Goal: Task Accomplishment & Management: Use online tool/utility

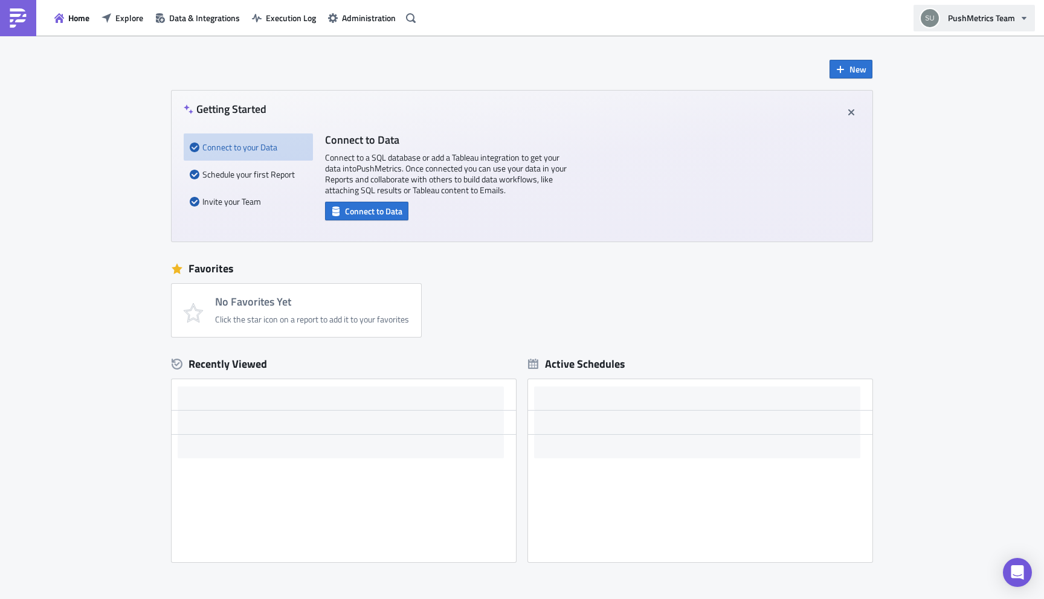
click at [1009, 16] on span "PushMetrics Team" at bounding box center [981, 17] width 67 height 13
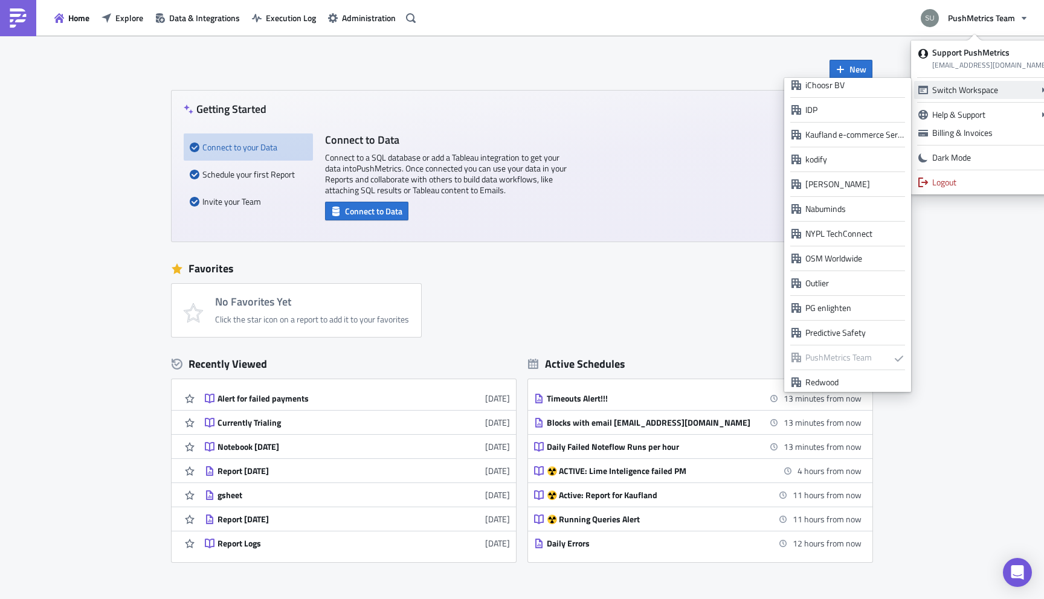
scroll to position [830, 0]
click at [843, 333] on div "Predictive Safety" at bounding box center [854, 331] width 98 height 12
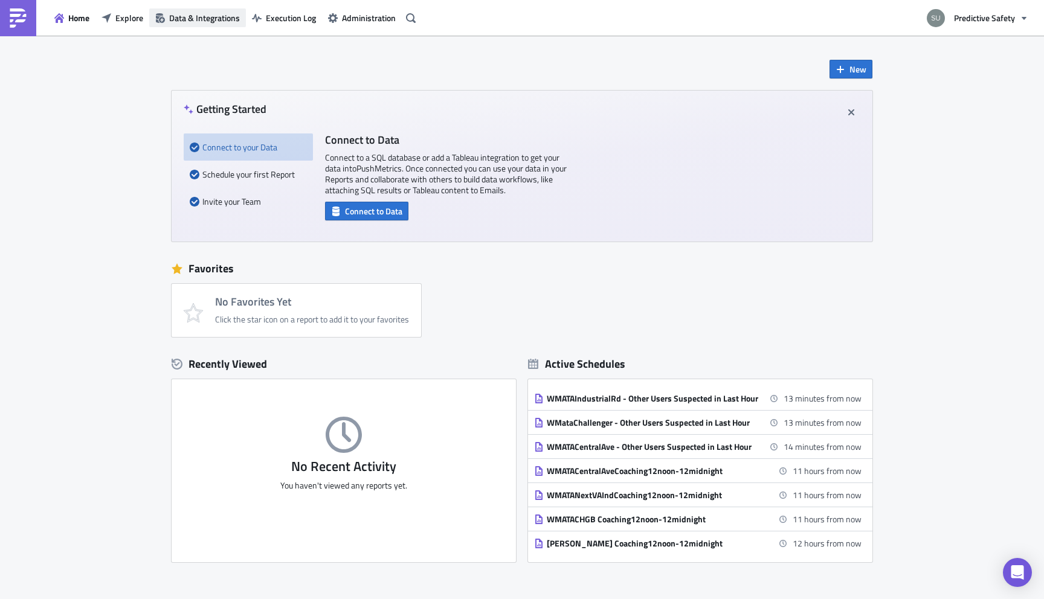
click at [164, 22] on icon "button" at bounding box center [160, 18] width 10 height 10
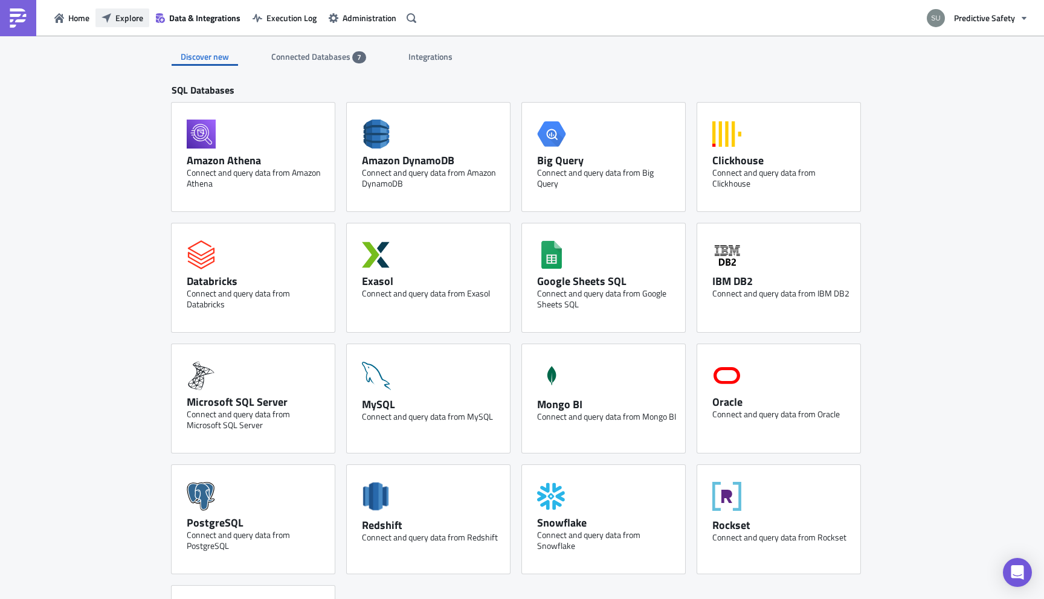
click at [130, 11] on span "Explore" at bounding box center [129, 17] width 28 height 13
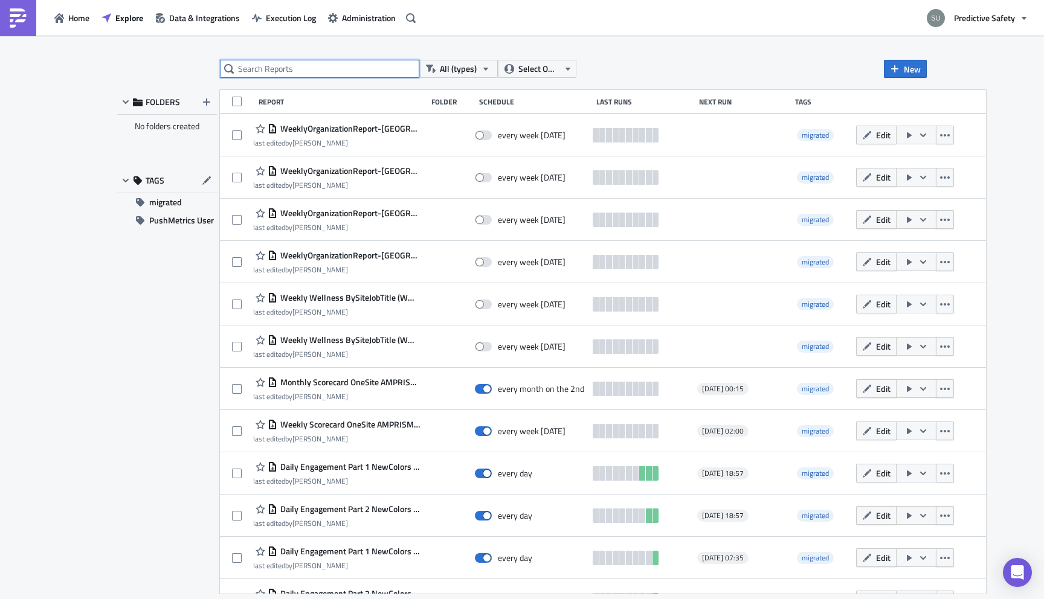
click at [276, 68] on input "text" at bounding box center [319, 69] width 199 height 18
paste input "Geovita"
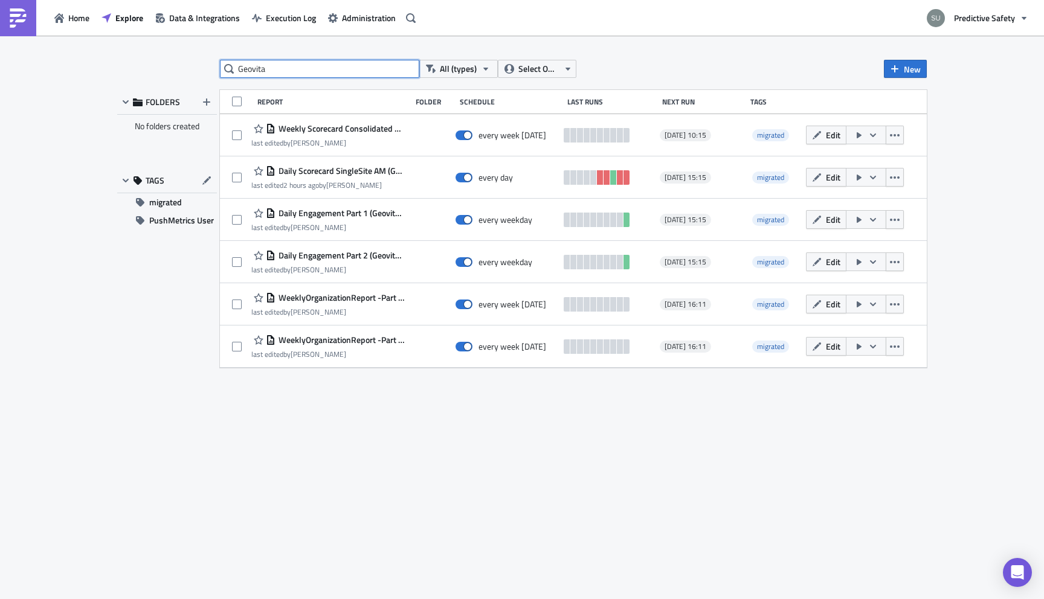
paste input "Daily Scorecard SingleSite AM (Geovita)"
type input "Daily Scorecard SingleSite AM (Geovita)"
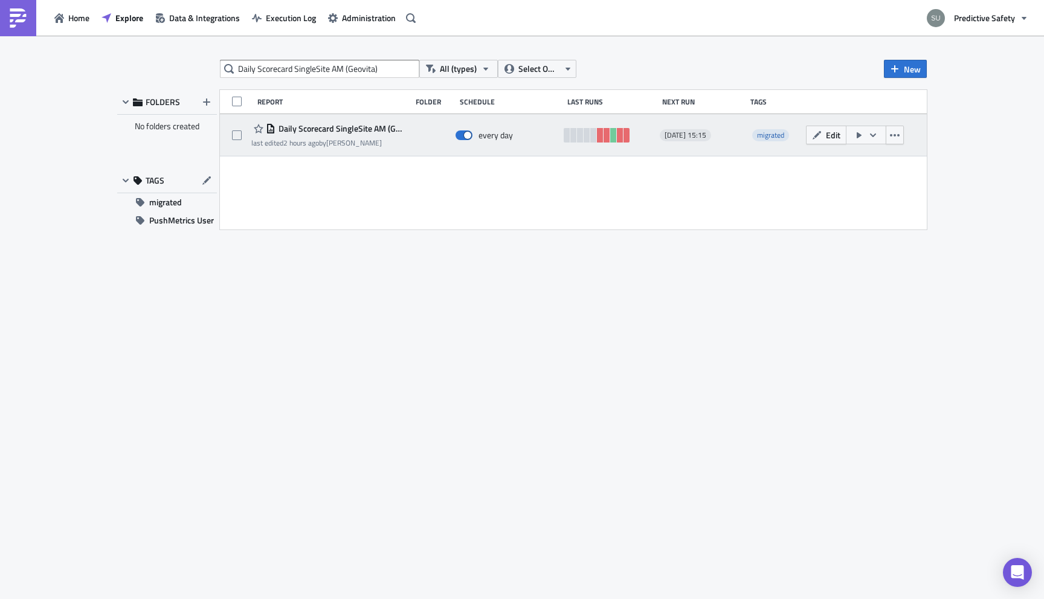
click at [356, 127] on span "Daily Scorecard SingleSite AM (Geovita) (esp)" at bounding box center [339, 128] width 129 height 11
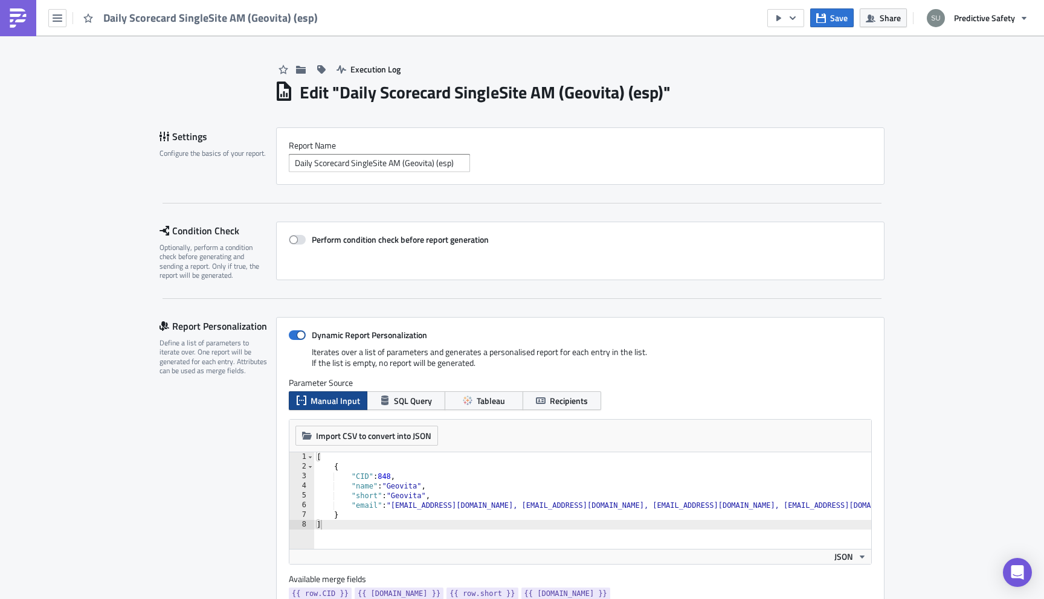
click at [28, 24] on link at bounding box center [18, 18] width 36 height 36
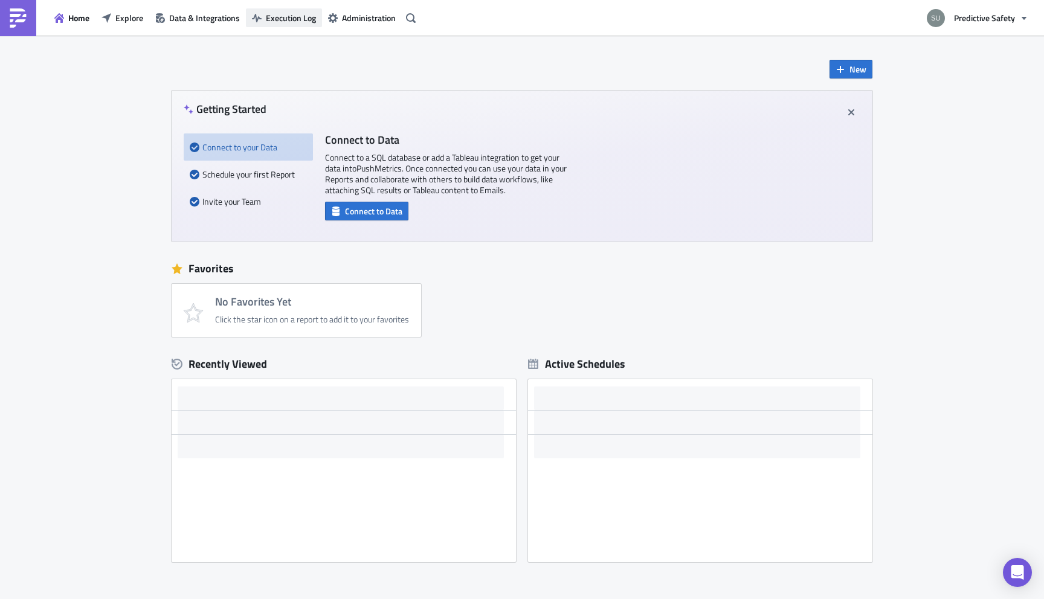
click at [283, 18] on span "Execution Log" at bounding box center [291, 17] width 50 height 13
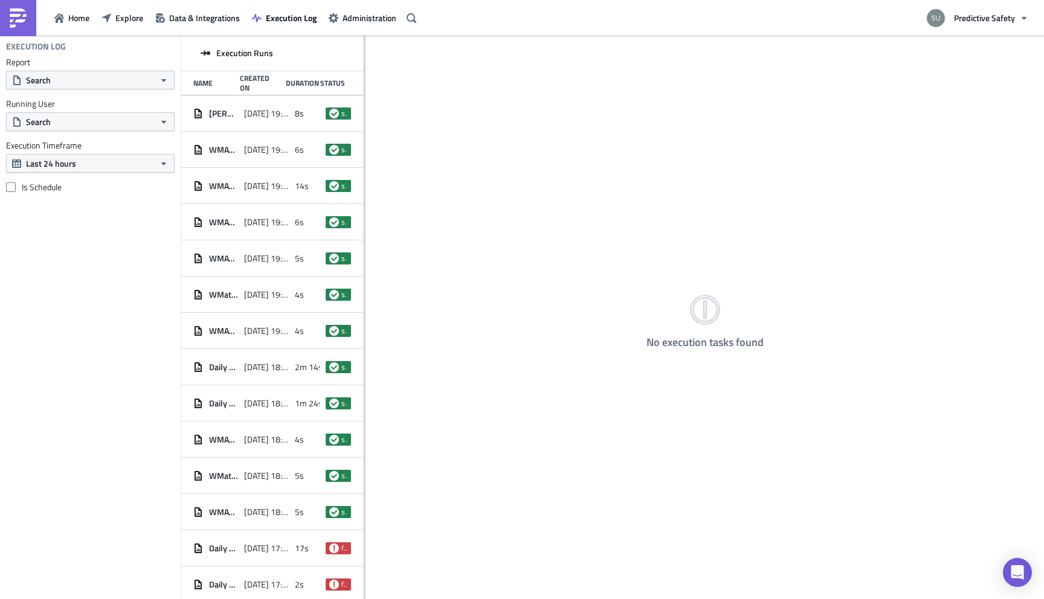
drag, startPoint x: 354, startPoint y: 169, endPoint x: 578, endPoint y: 248, distance: 237.7
click at [366, 242] on div at bounding box center [365, 318] width 2 height 565
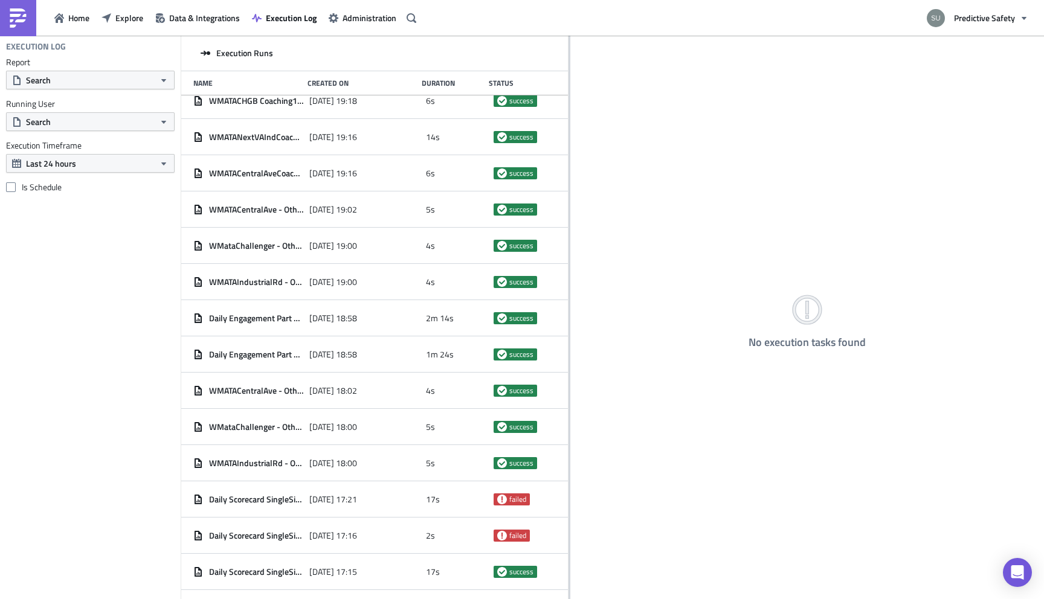
scroll to position [68, 0]
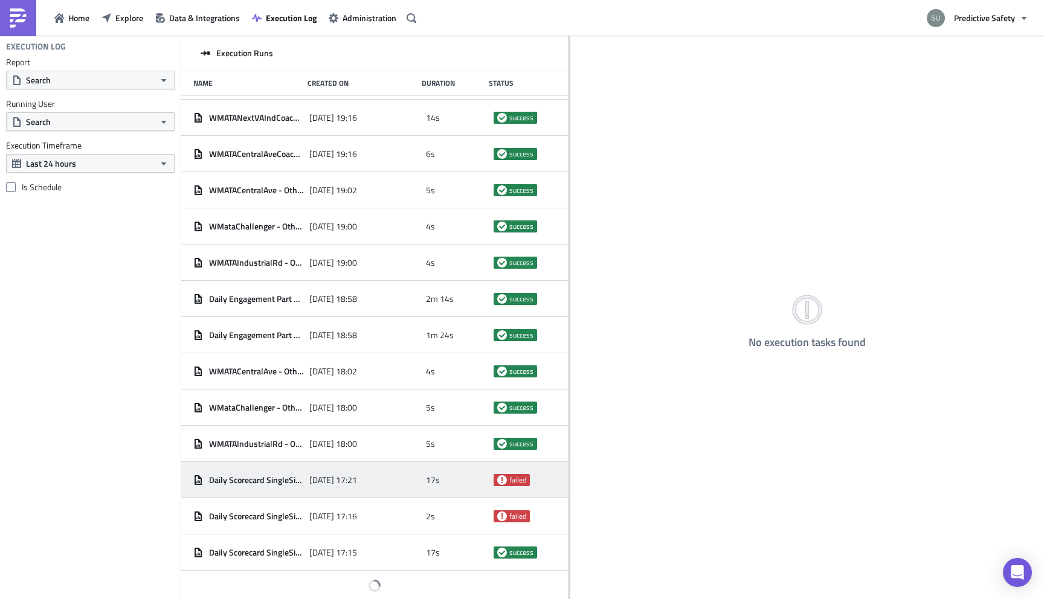
click at [271, 476] on span "Daily Scorecard SingleSite AM (Geovita) (esp)" at bounding box center [256, 480] width 94 height 11
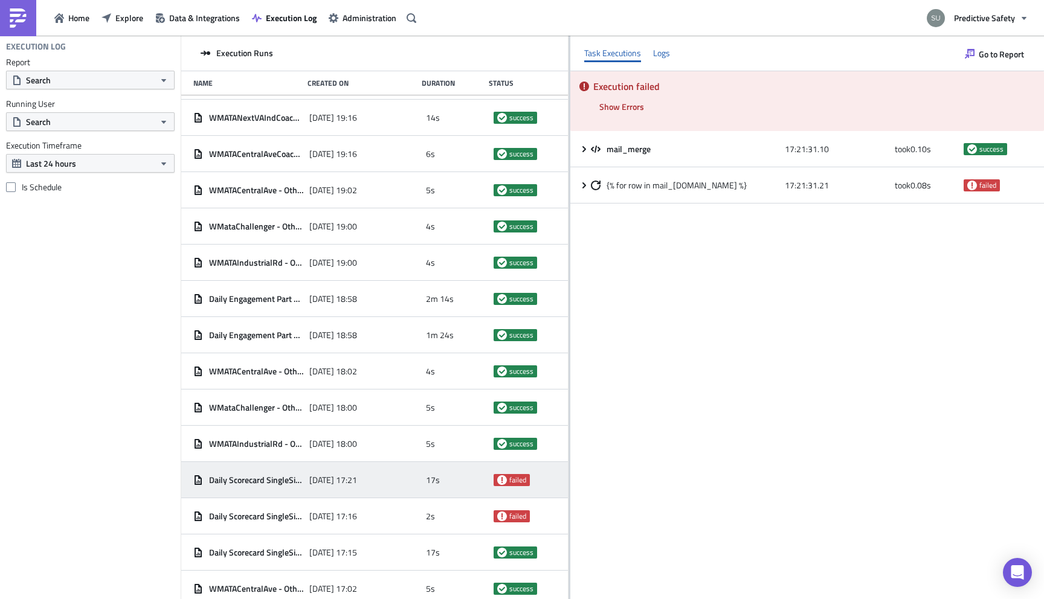
click at [662, 48] on div "Logs" at bounding box center [661, 53] width 17 height 18
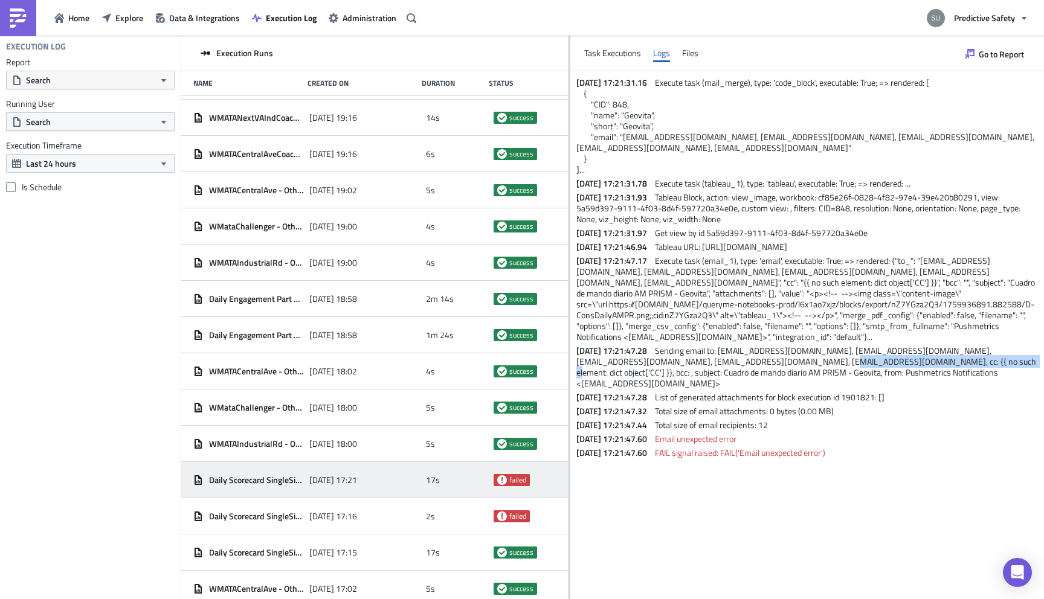
drag, startPoint x: 957, startPoint y: 373, endPoint x: 811, endPoint y: 372, distance: 146.2
click at [811, 372] on span "Sending email to: ehinojosa@tscom.cl, nsalazar@tscom.cl, wcardenas@tscom.cl, fh…" at bounding box center [807, 366] width 462 height 45
copy span "cc: {{ no such element: dict object['CC'] }},"
click at [1013, 53] on span "Go to Report" at bounding box center [1001, 54] width 45 height 13
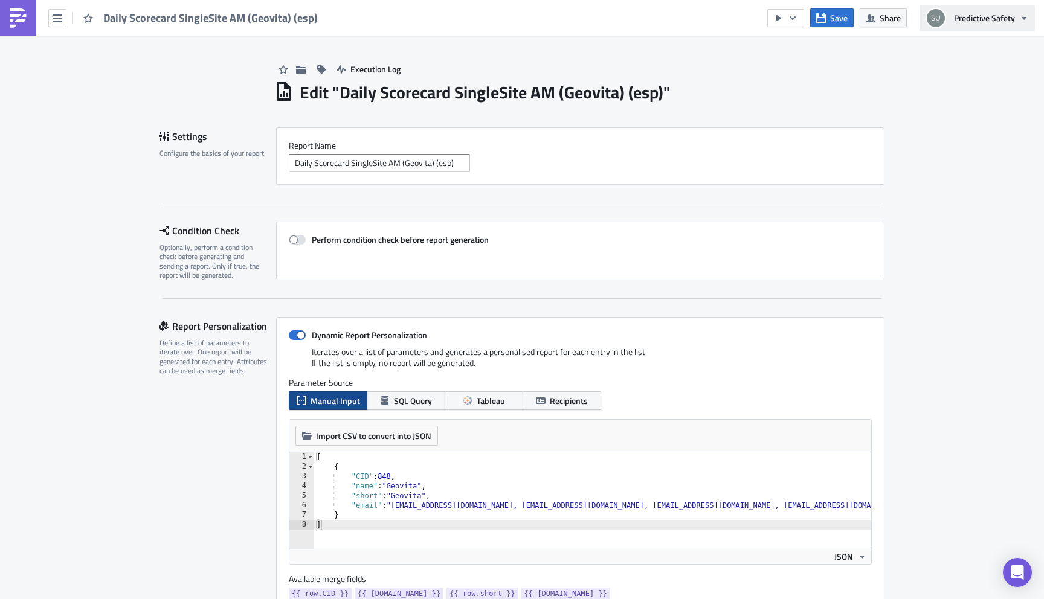
click at [991, 18] on span "Predictive Safety" at bounding box center [984, 17] width 61 height 13
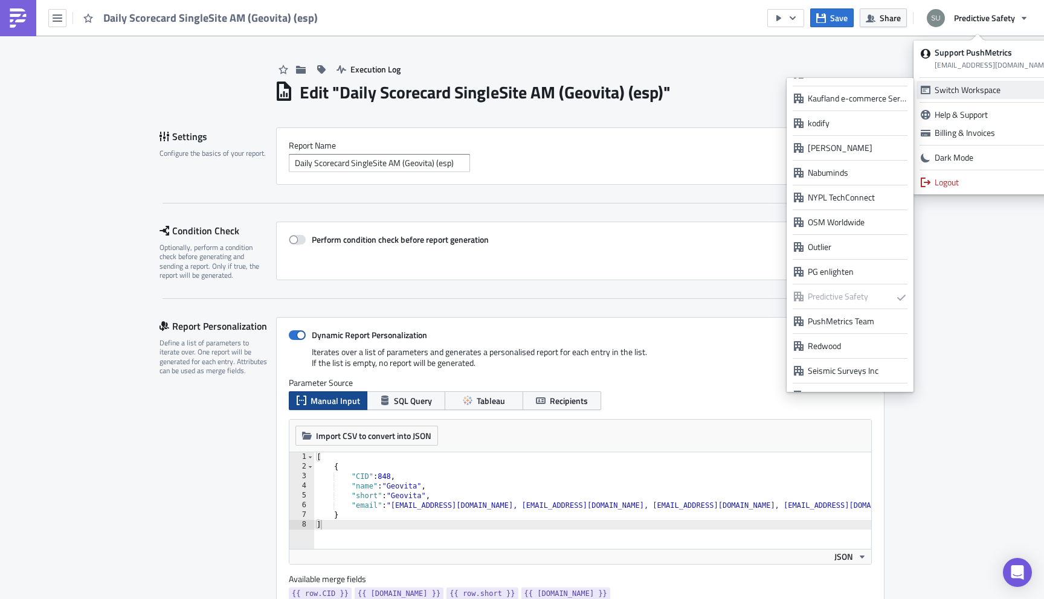
scroll to position [865, 0]
click at [828, 320] on div "PushMetrics Team" at bounding box center [857, 321] width 98 height 12
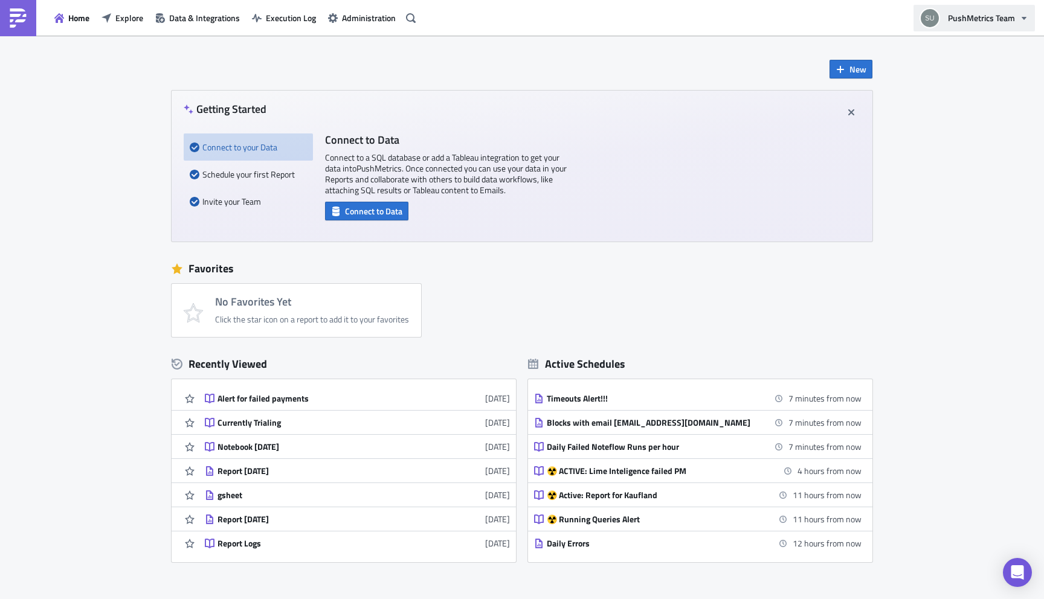
click at [1023, 22] on icon "button" at bounding box center [1024, 18] width 10 height 10
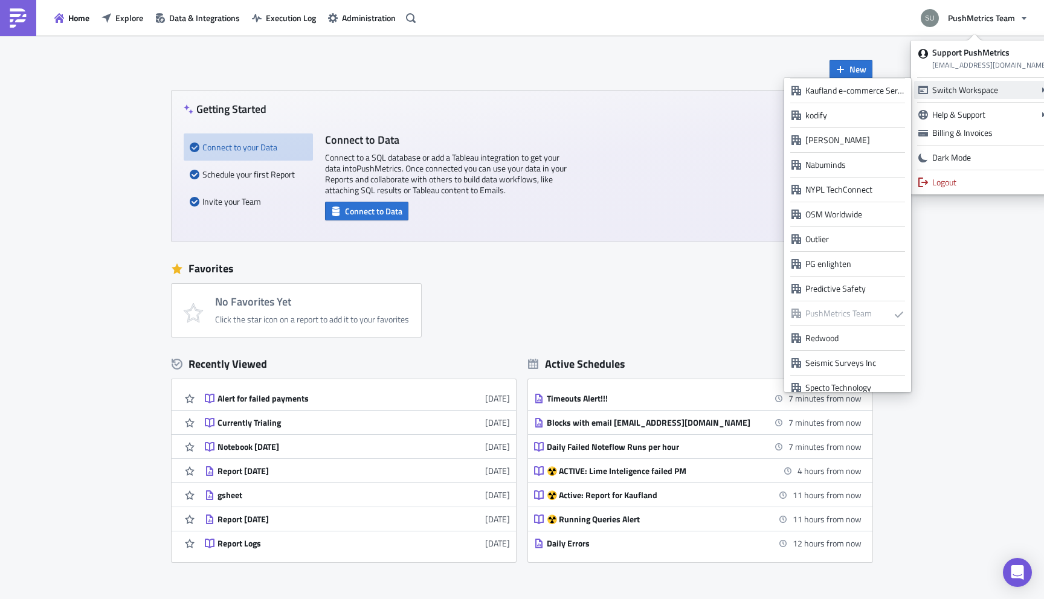
scroll to position [872, 0]
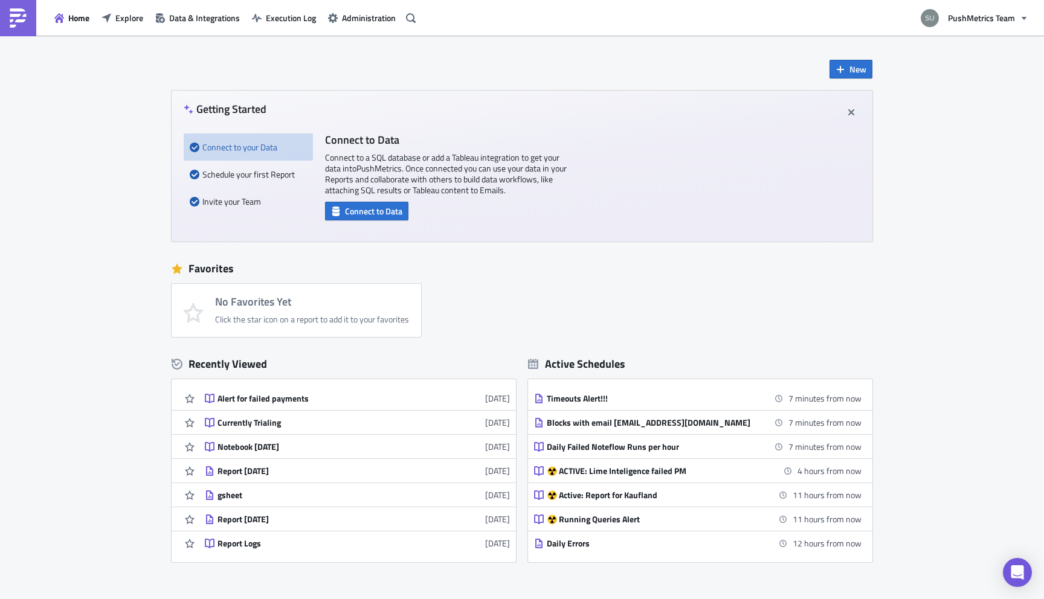
click at [950, 387] on div "New Getting Started Connect to your Data Schedule your first Report Invite your…" at bounding box center [522, 360] width 1044 height 648
click at [1026, 19] on icon "button" at bounding box center [1024, 18] width 10 height 10
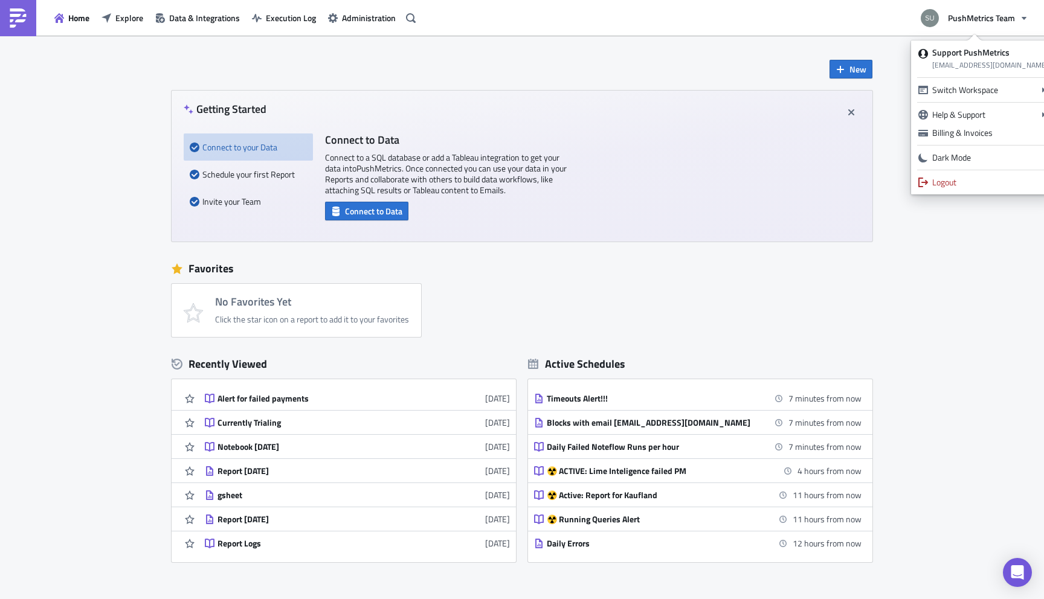
click at [199, 59] on div "New Getting Started Connect to your Data Schedule your first Report Invite your…" at bounding box center [521, 299] width 725 height 527
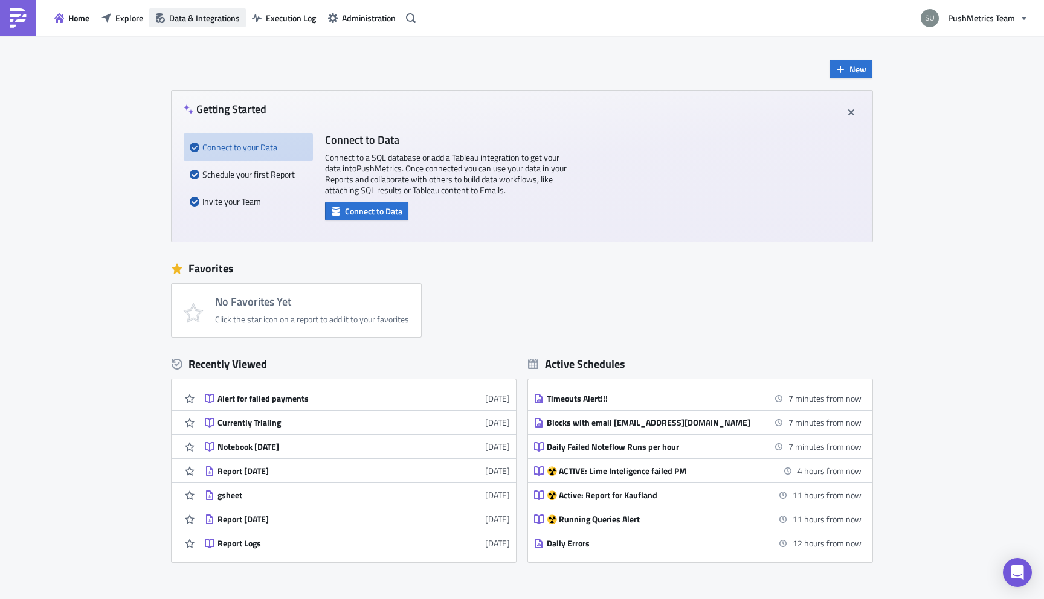
click at [216, 19] on span "Data & Integrations" at bounding box center [204, 17] width 71 height 13
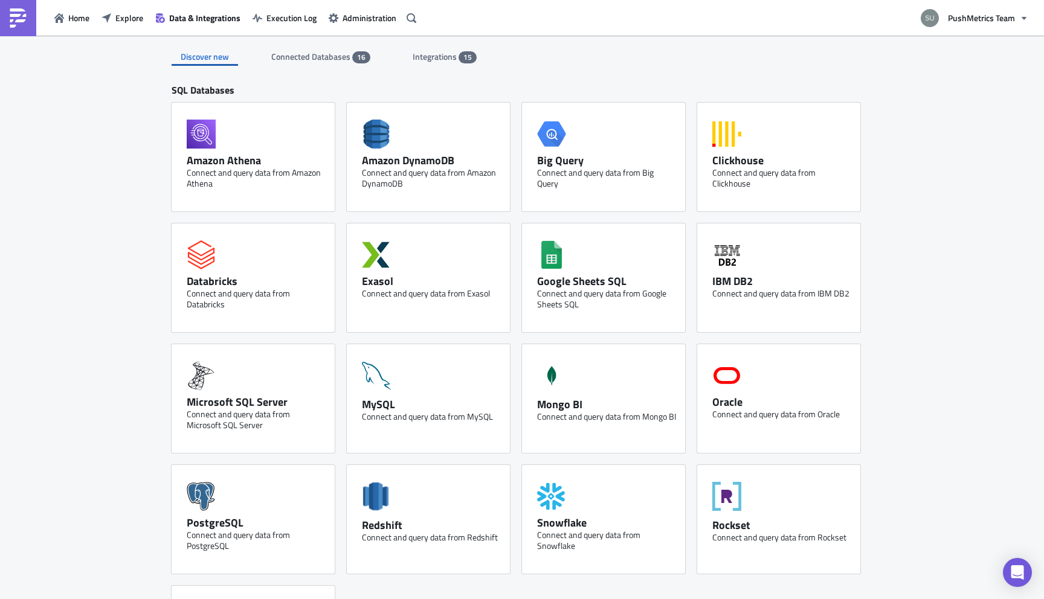
click at [445, 54] on span "Integrations" at bounding box center [436, 56] width 46 height 13
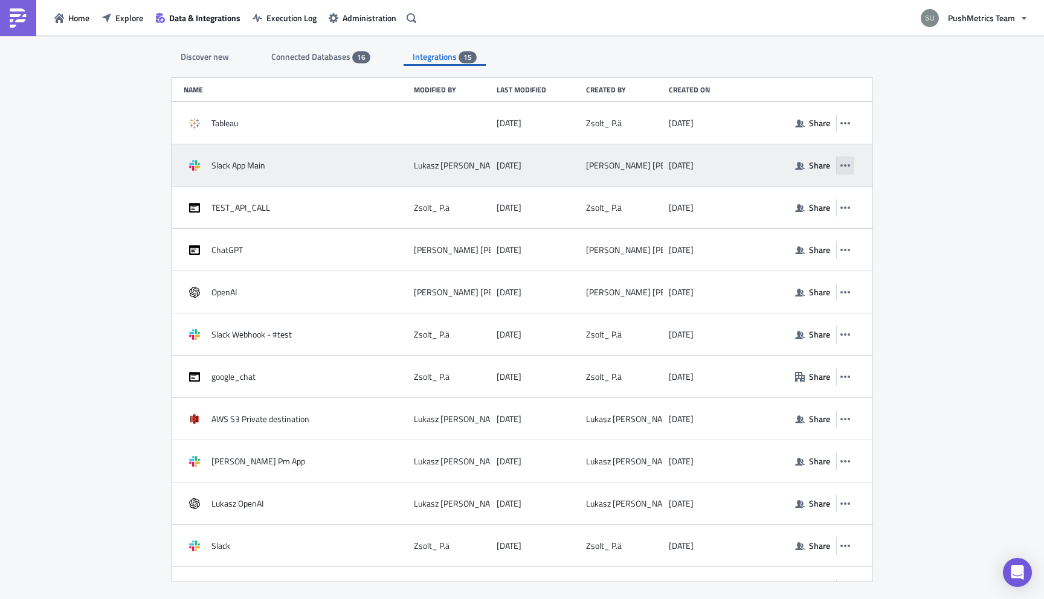
click at [848, 166] on icon "button" at bounding box center [845, 166] width 10 height 10
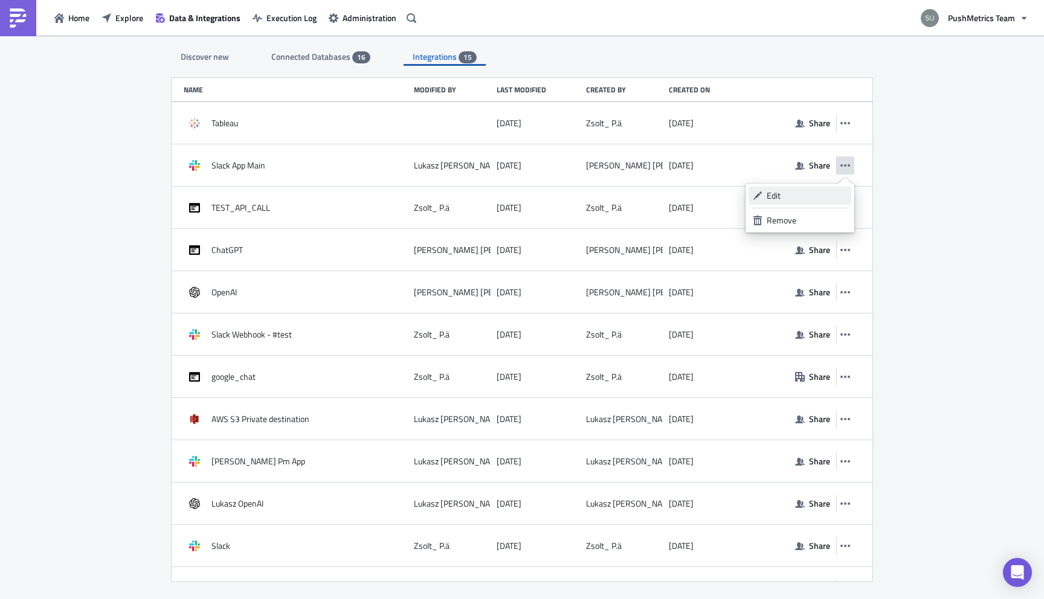
click at [810, 197] on div "Edit" at bounding box center [807, 196] width 80 height 12
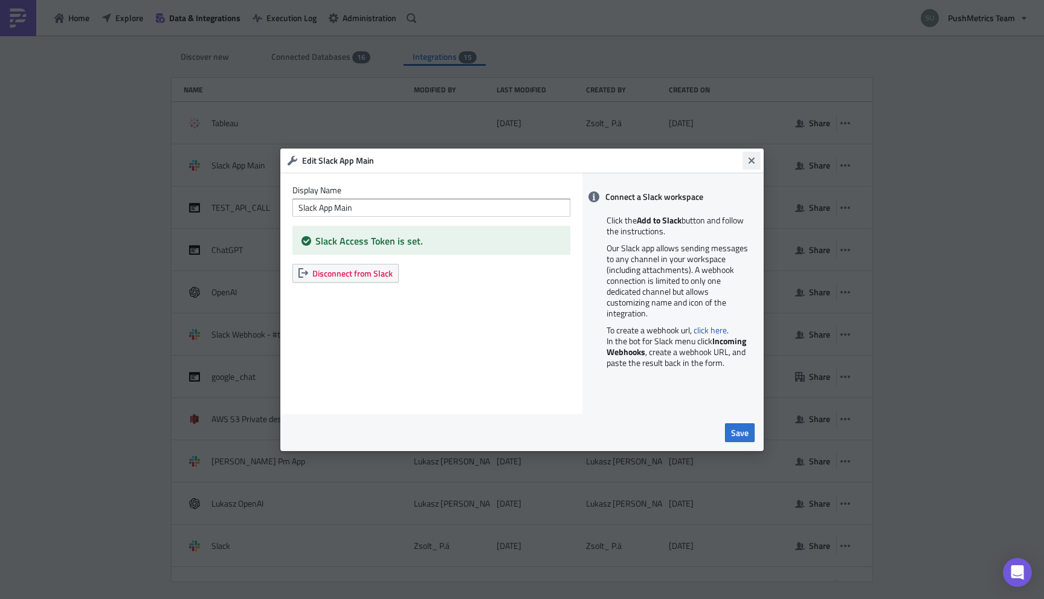
click at [751, 161] on icon "Close" at bounding box center [752, 160] width 6 height 6
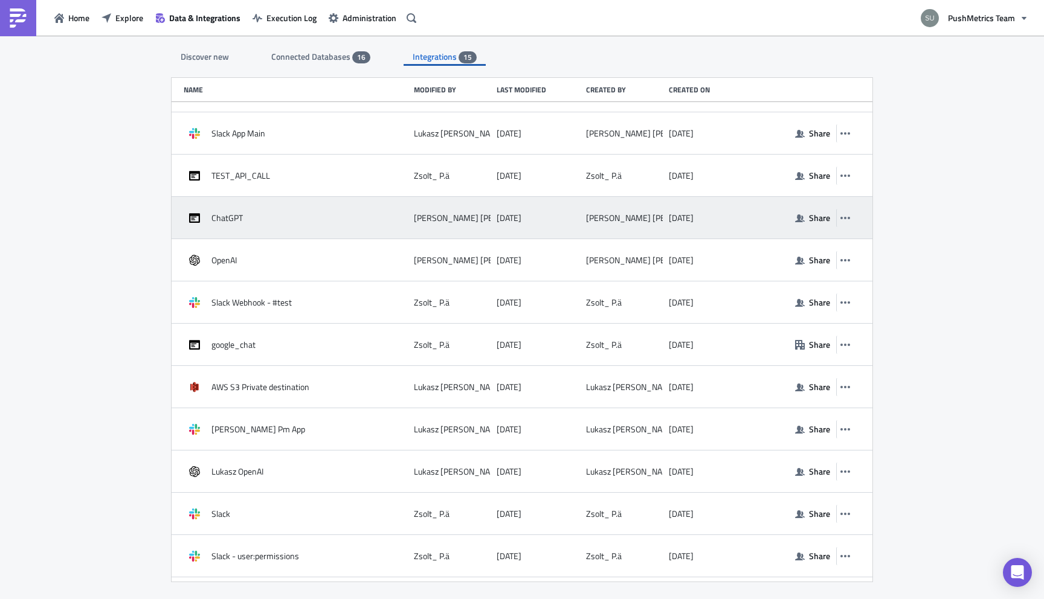
scroll to position [51, 0]
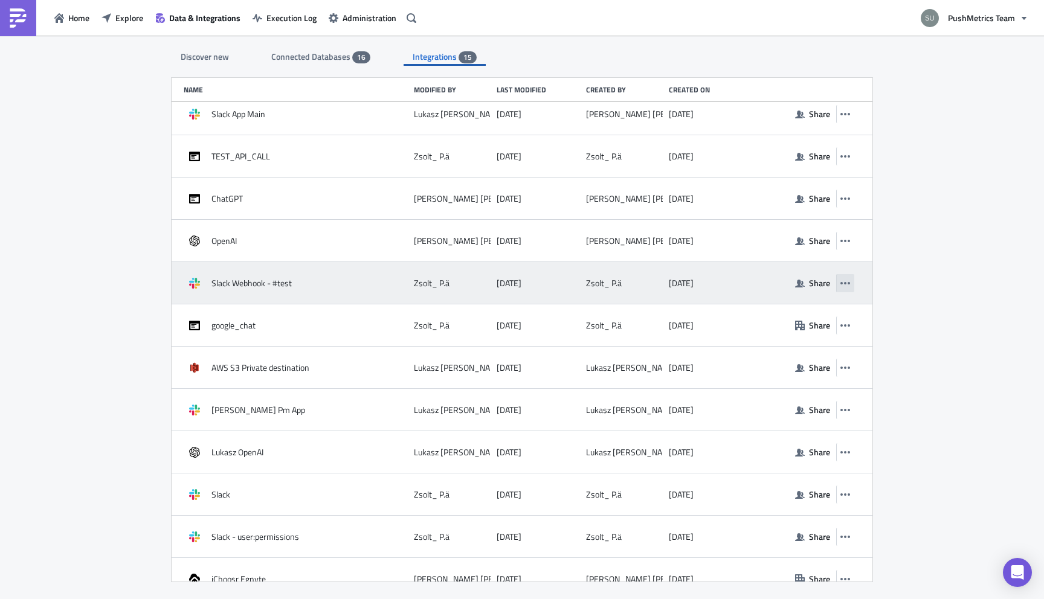
click at [842, 282] on icon "button" at bounding box center [845, 284] width 10 height 10
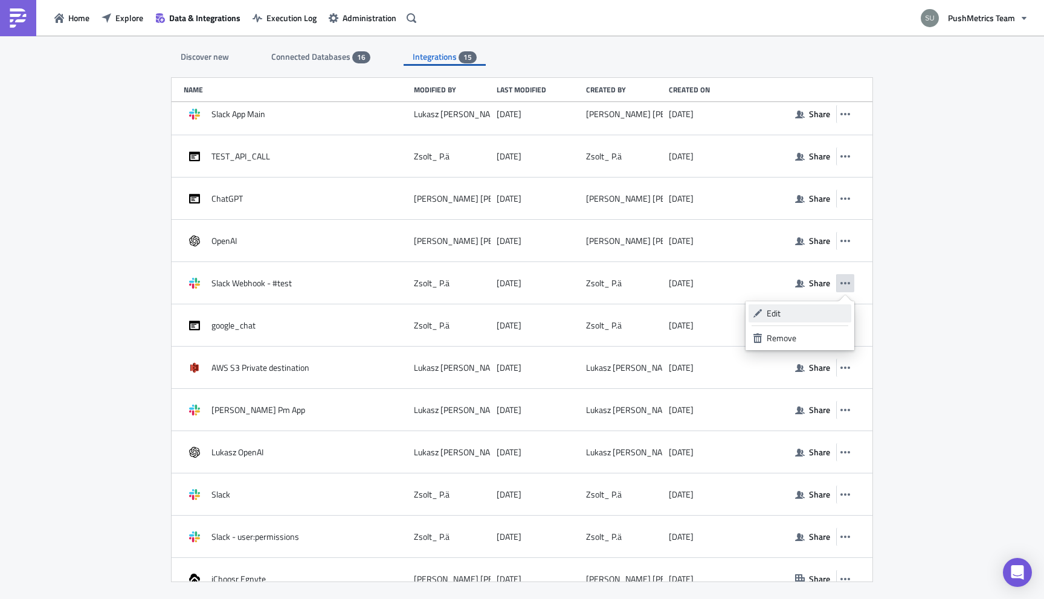
click at [814, 308] on div "Edit" at bounding box center [807, 314] width 80 height 12
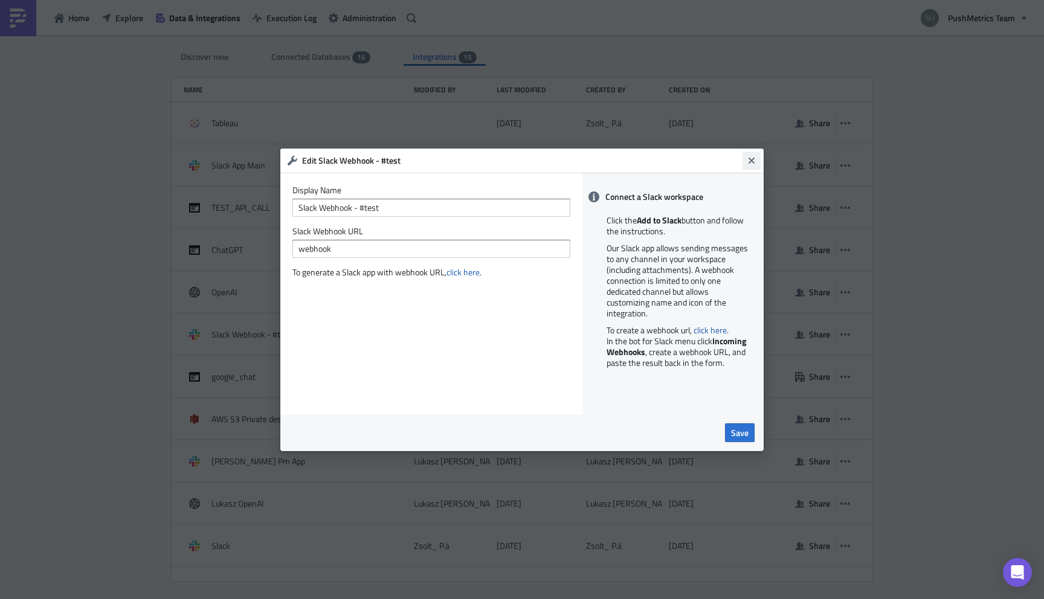
click at [752, 162] on icon "Close" at bounding box center [752, 161] width 10 height 10
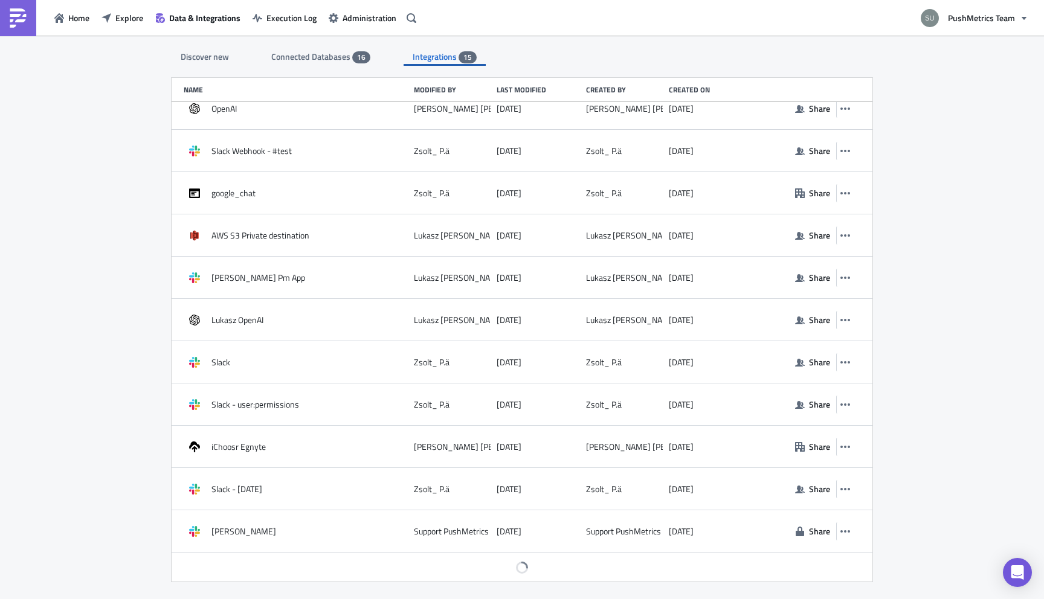
scroll to position [185, 0]
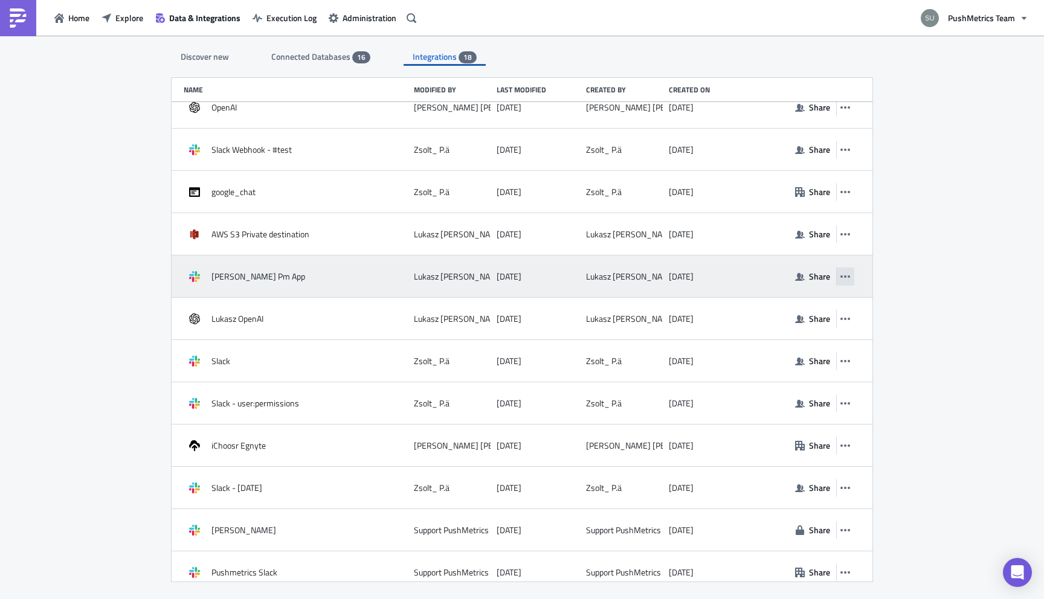
click at [844, 277] on icon "button" at bounding box center [845, 277] width 10 height 10
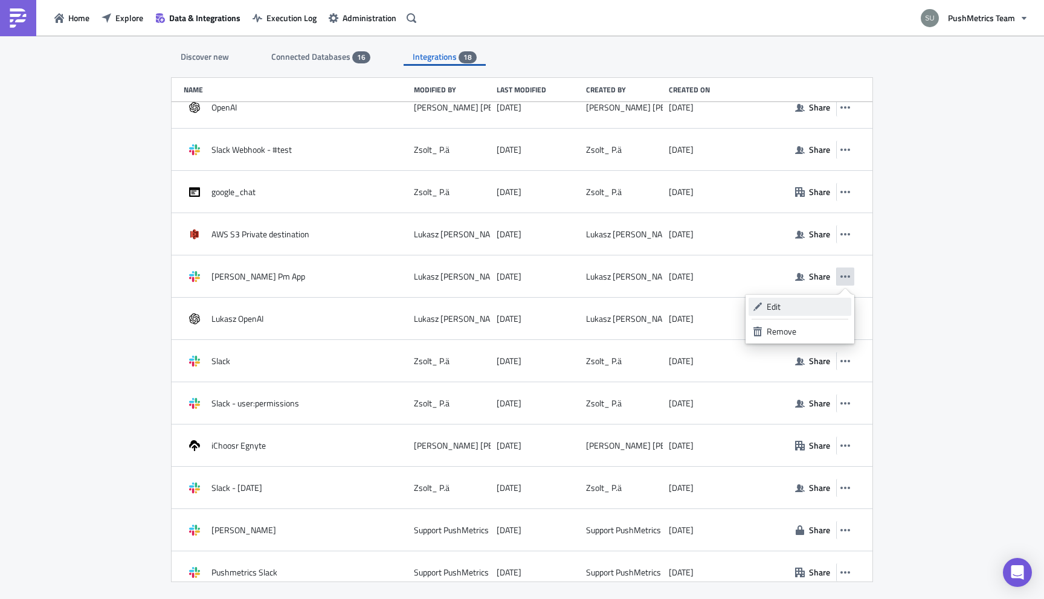
click at [804, 302] on div "Edit" at bounding box center [807, 307] width 80 height 12
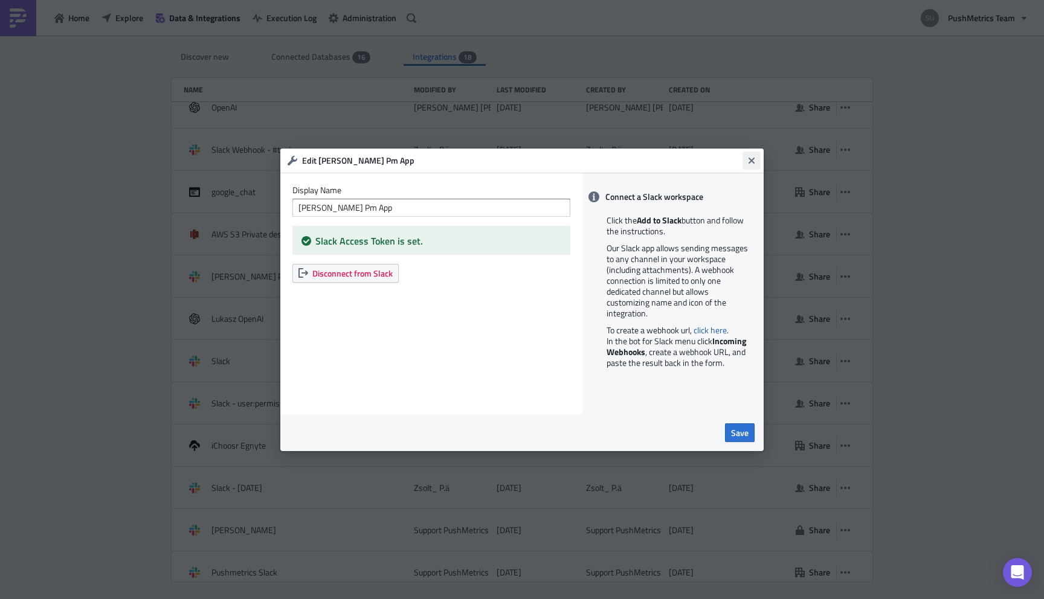
click at [754, 161] on icon "Close" at bounding box center [752, 161] width 10 height 10
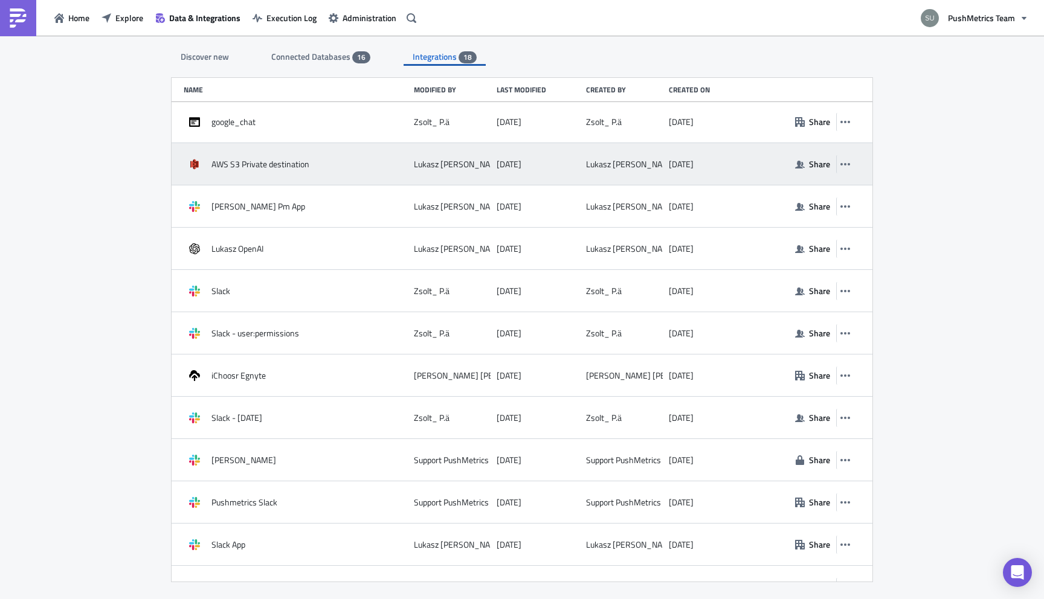
scroll to position [282, 0]
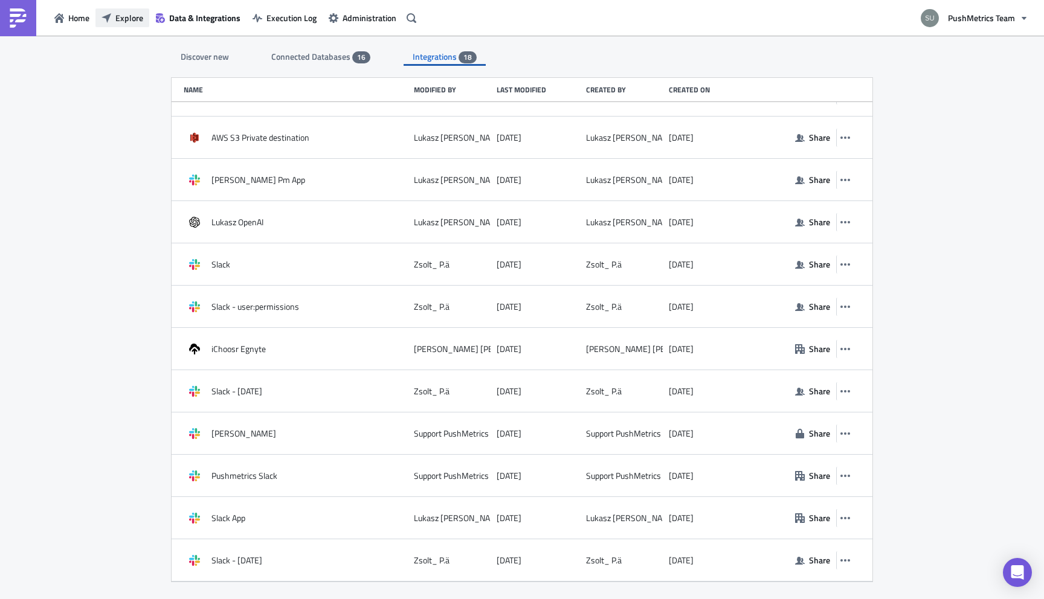
click at [130, 18] on span "Explore" at bounding box center [129, 17] width 28 height 13
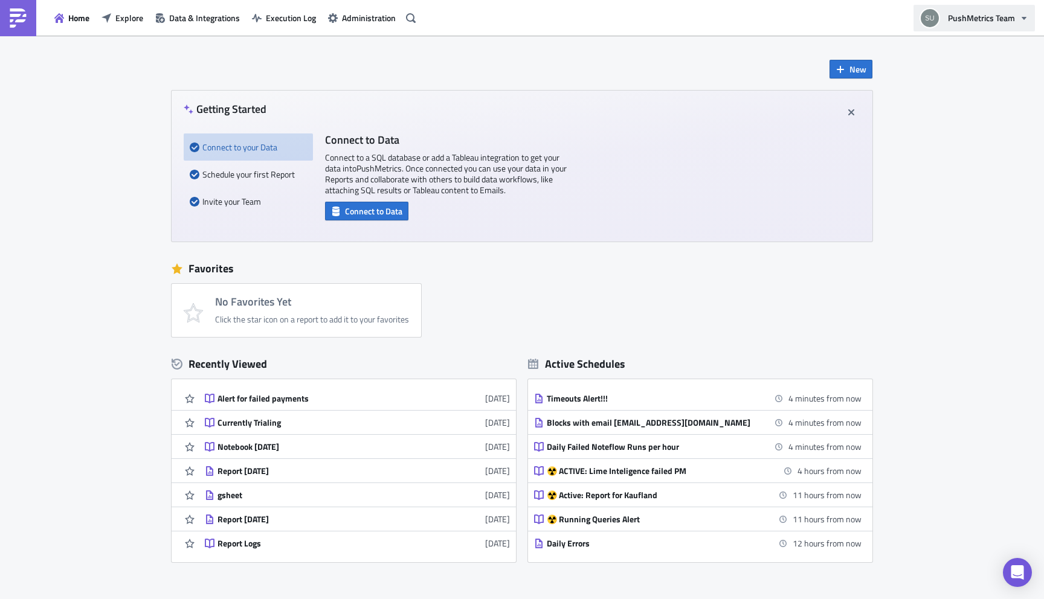
click at [1016, 16] on button "PushMetrics Team" at bounding box center [973, 18] width 121 height 27
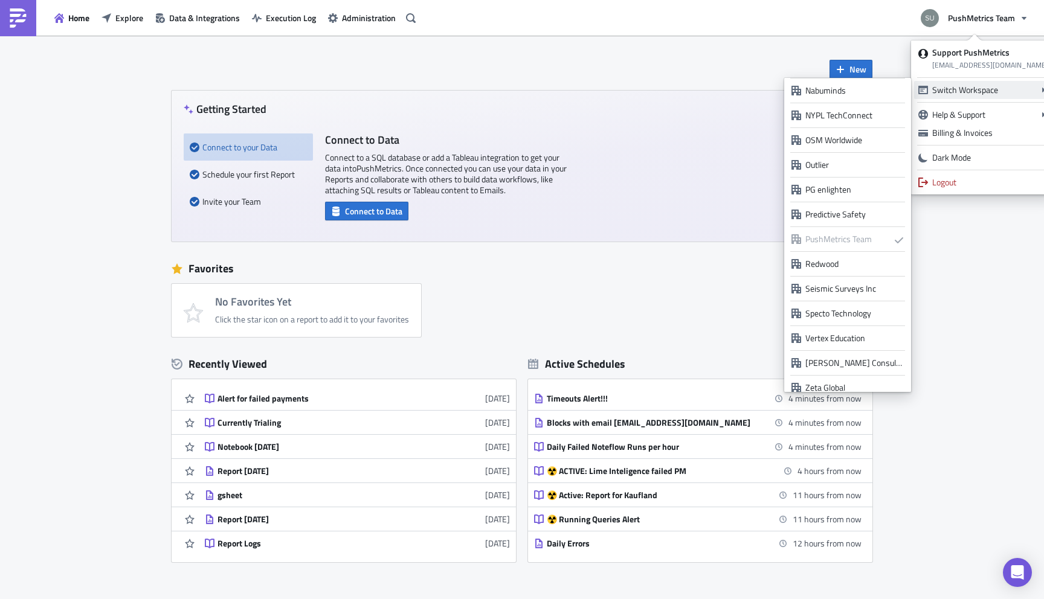
scroll to position [954, 0]
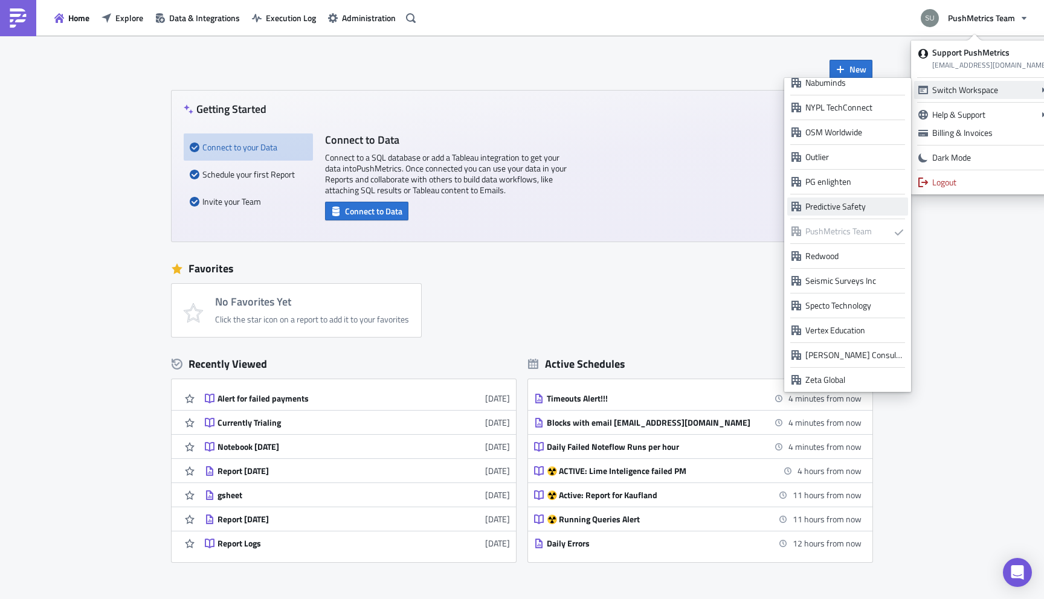
click at [844, 205] on div "Predictive Safety" at bounding box center [854, 207] width 98 height 12
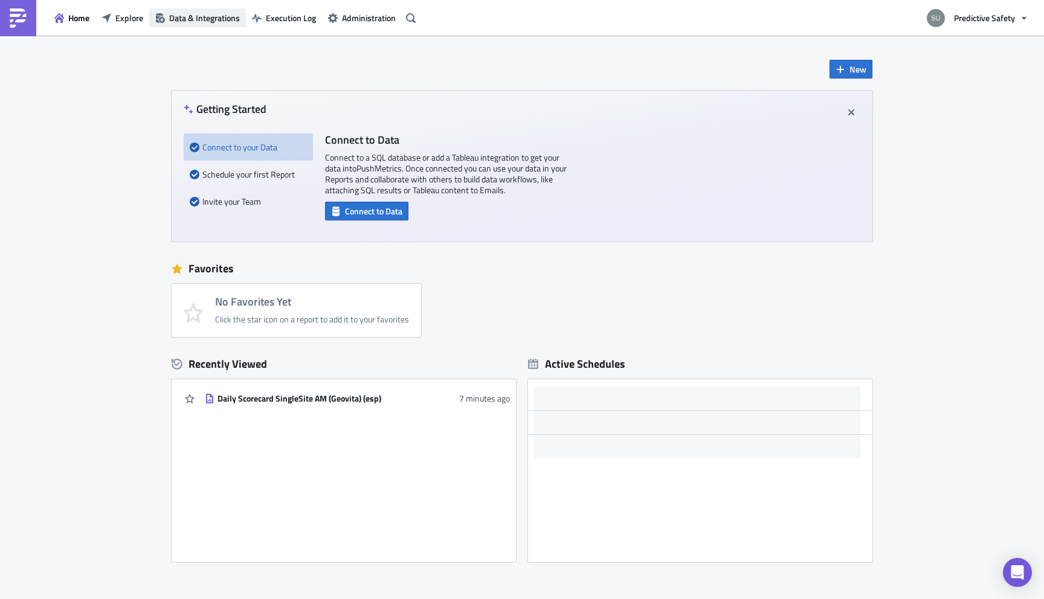
click at [191, 19] on span "Data & Integrations" at bounding box center [204, 17] width 71 height 13
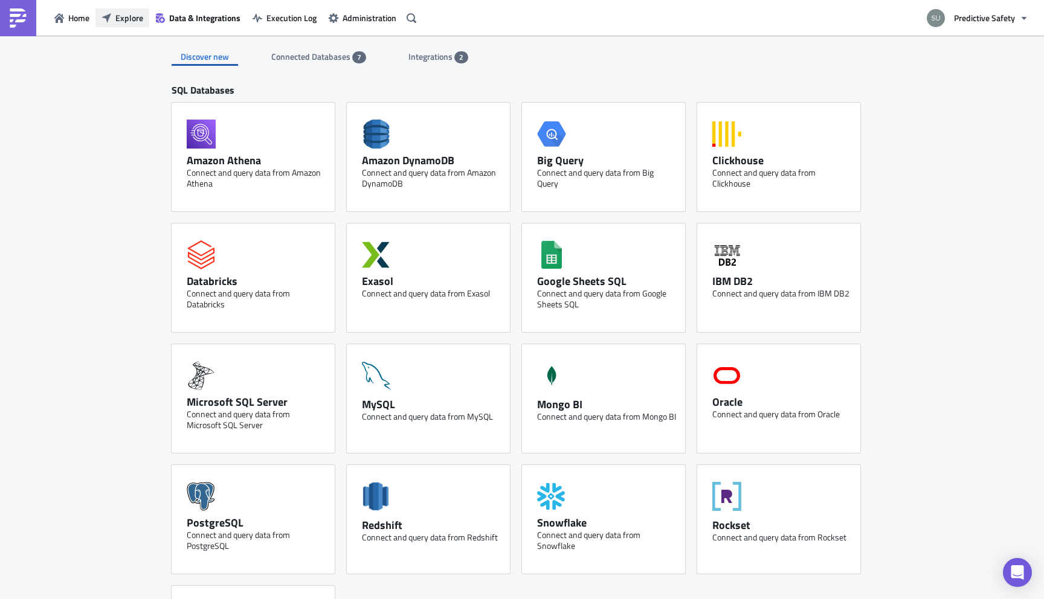
click at [120, 24] on span "Explore" at bounding box center [129, 17] width 28 height 13
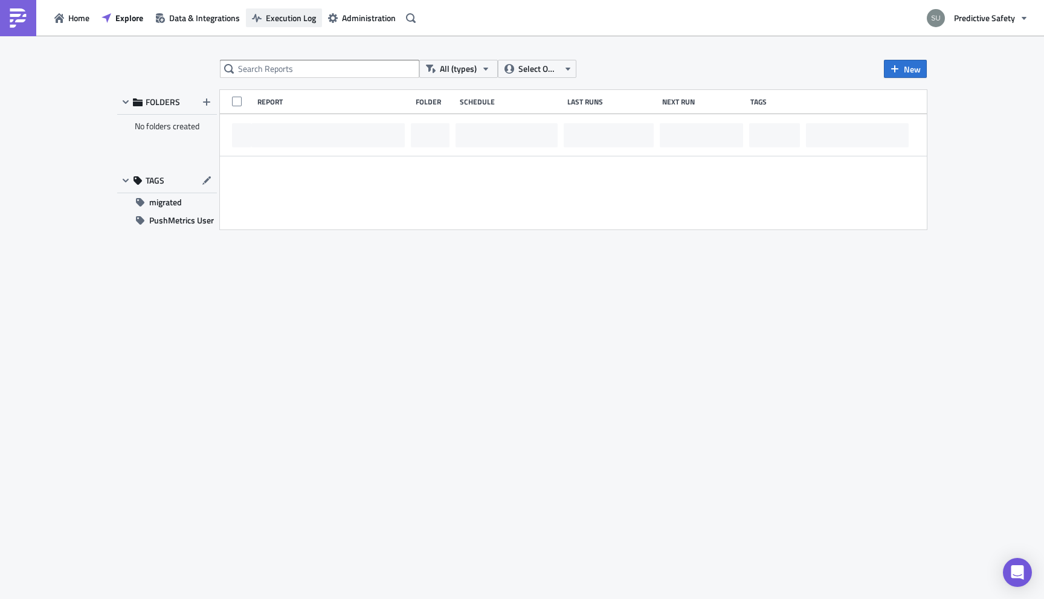
click at [285, 14] on span "Execution Log" at bounding box center [291, 17] width 50 height 13
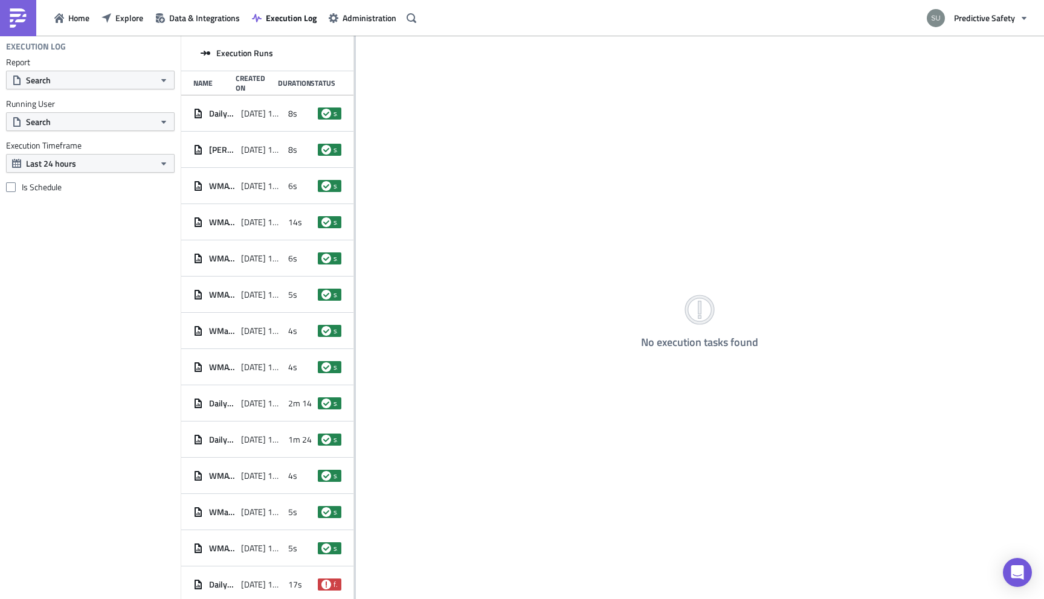
click at [353, 277] on div "Execution Runs Name Created On Duration Status Daily Scorecard SingleSite AM (G…" at bounding box center [267, 318] width 173 height 565
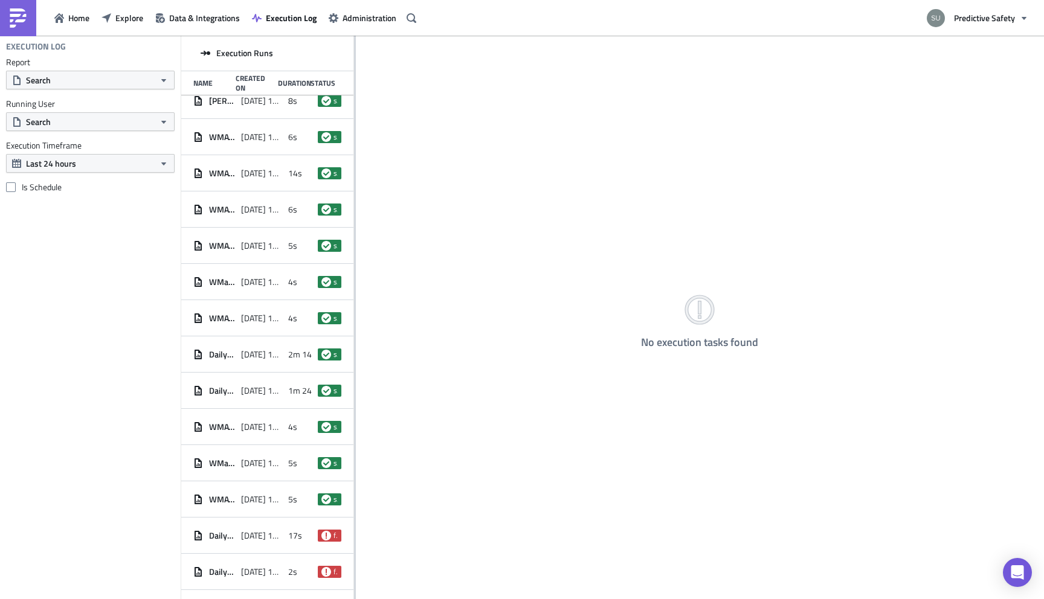
scroll to position [68, 0]
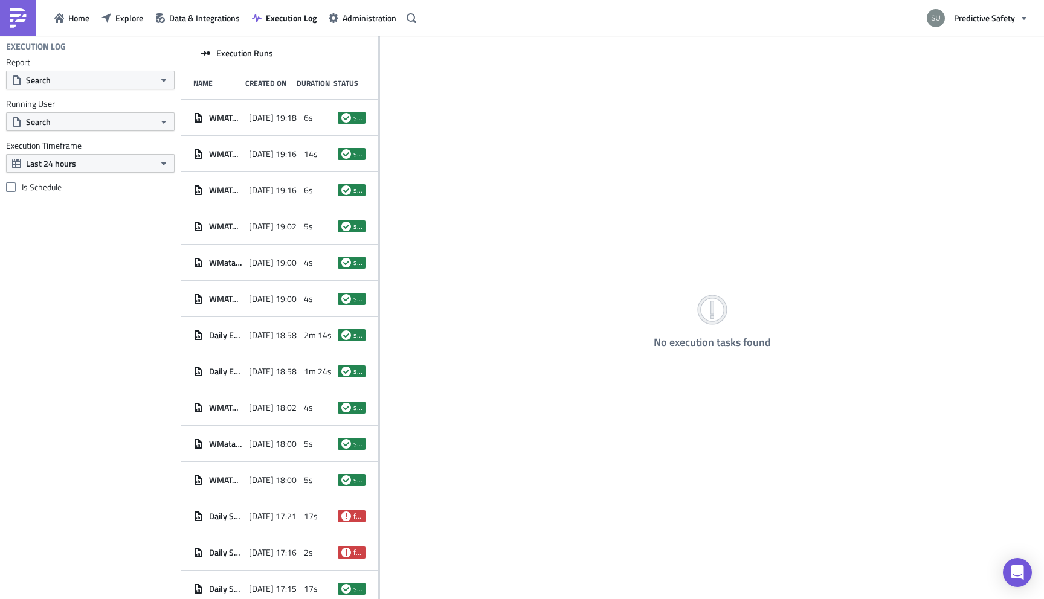
drag, startPoint x: 353, startPoint y: 549, endPoint x: 468, endPoint y: 577, distance: 118.3
click at [380, 576] on div at bounding box center [379, 318] width 2 height 565
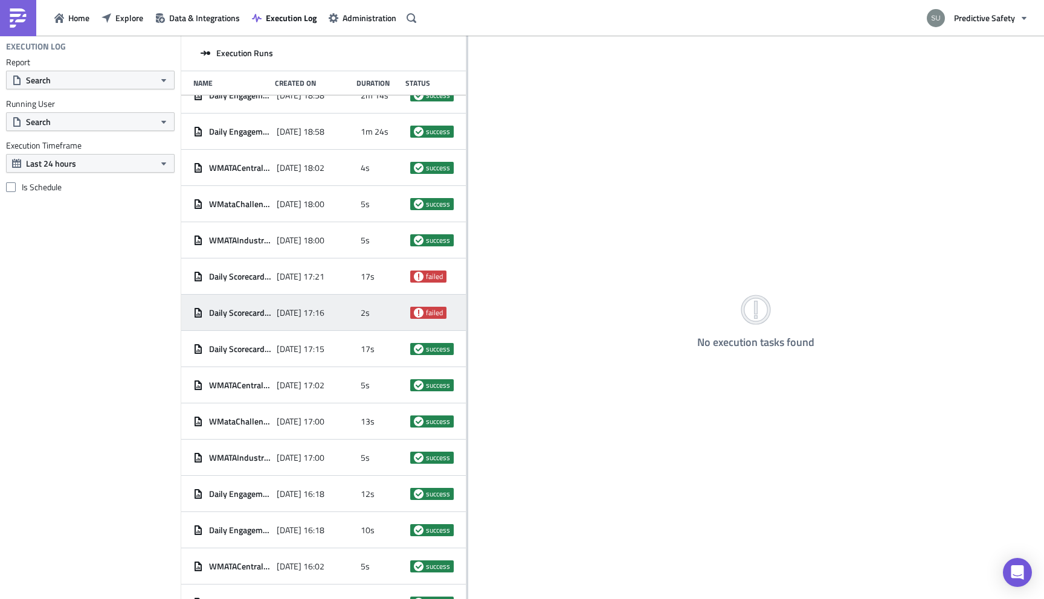
scroll to position [351, 0]
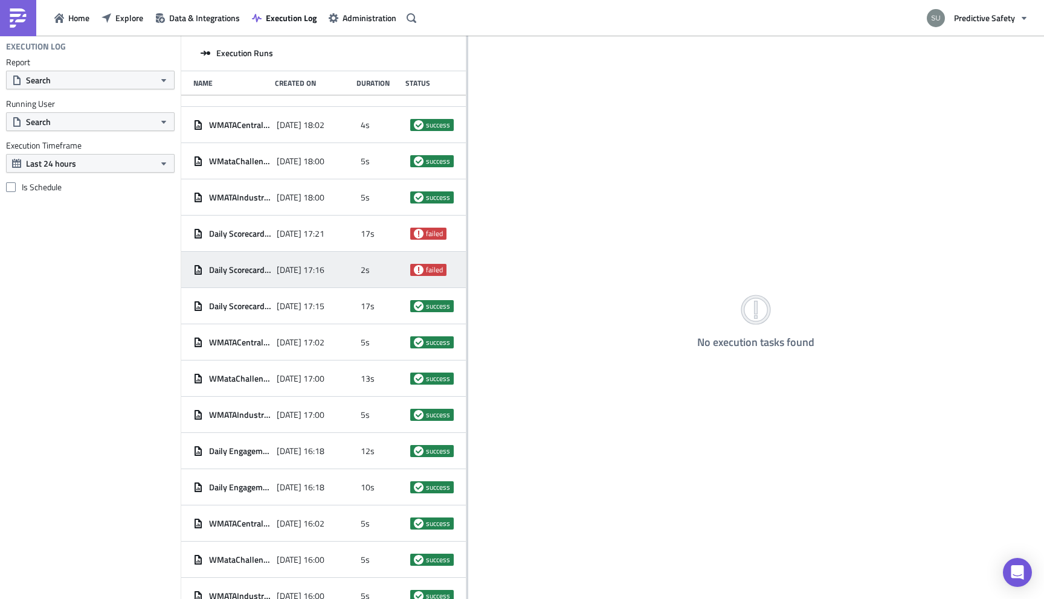
click at [358, 277] on div "Daily Scorecard SingleSite AM (Geovita) (esp) 2025-10-08 17:16 2s failed" at bounding box center [323, 270] width 285 height 36
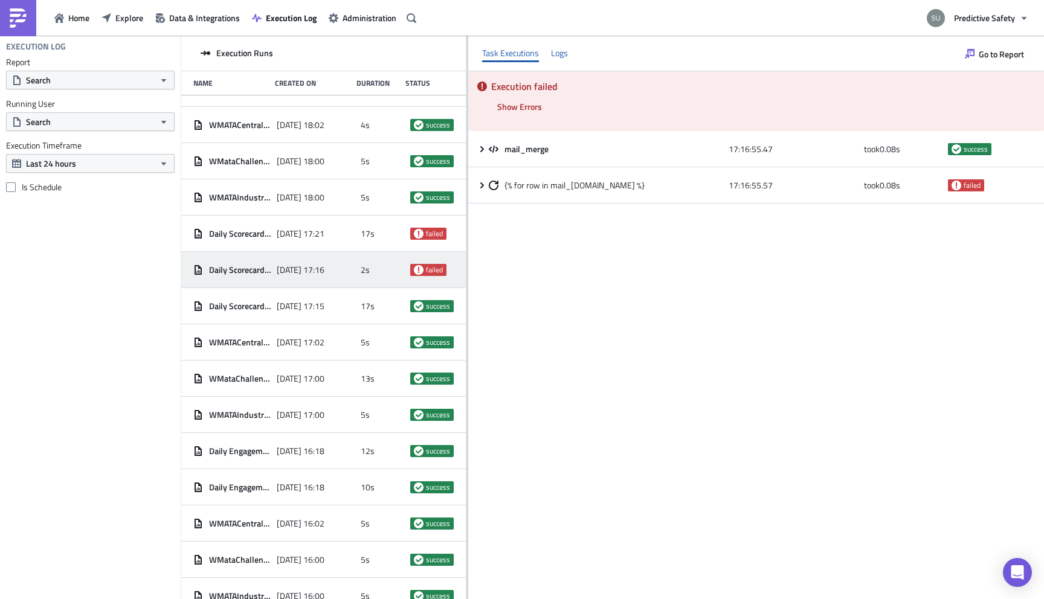
click at [559, 57] on div "Logs" at bounding box center [559, 53] width 17 height 18
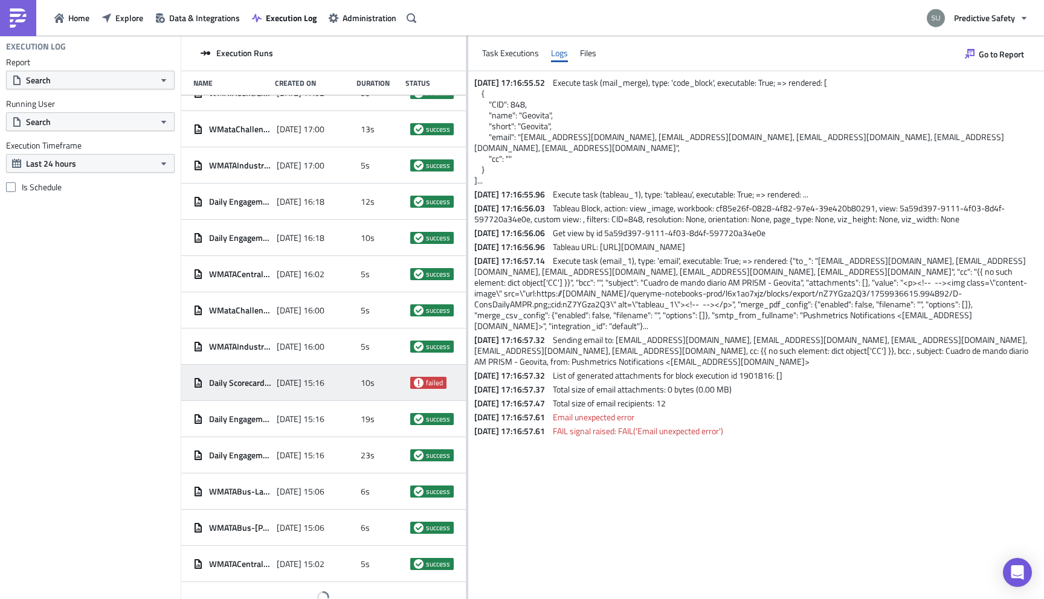
scroll to position [604, 0]
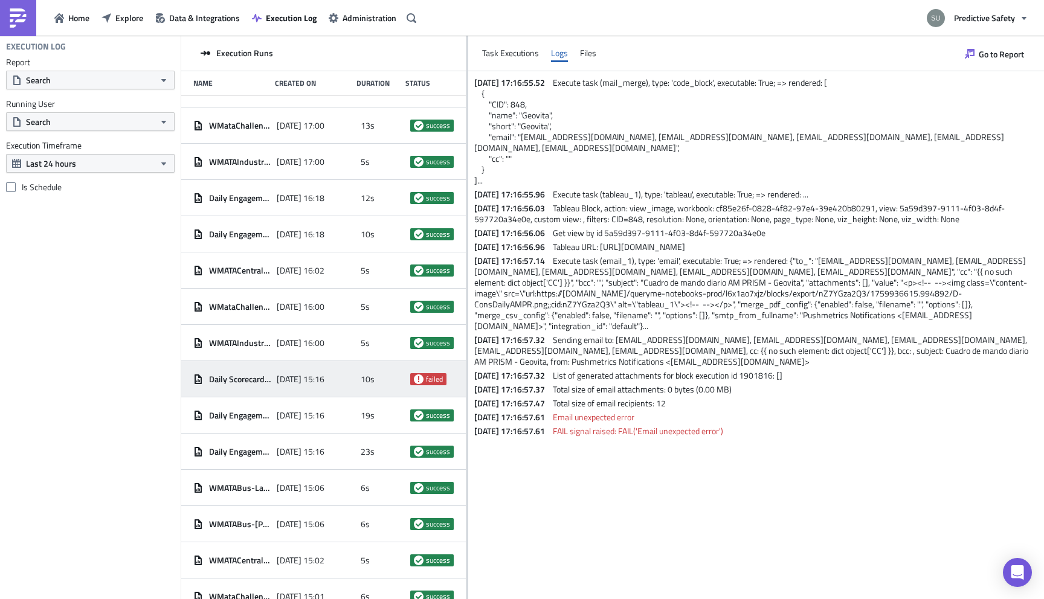
click at [362, 376] on span "10s" at bounding box center [368, 379] width 14 height 11
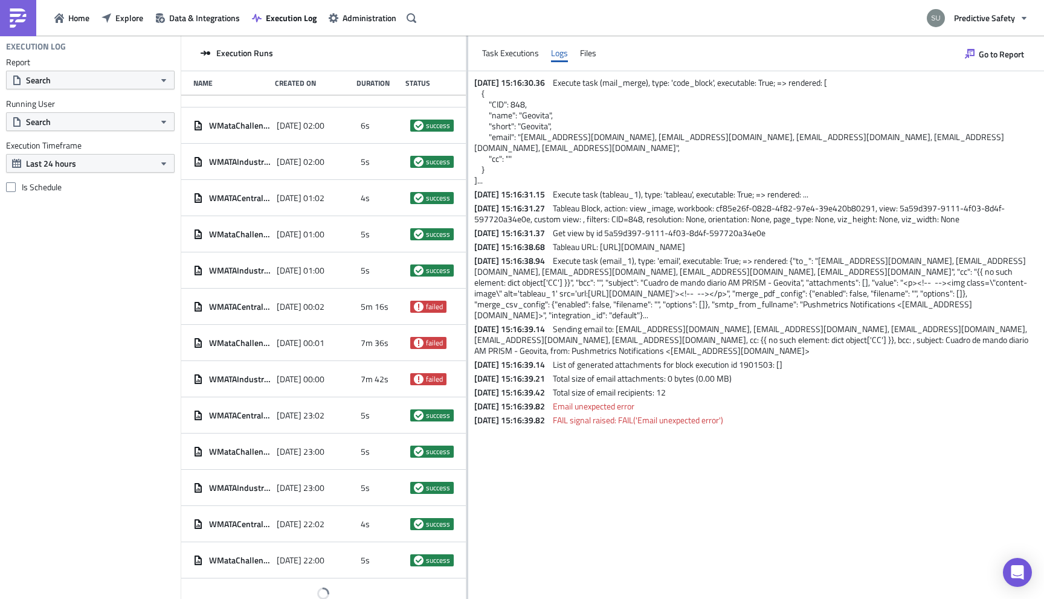
scroll to position [2787, 0]
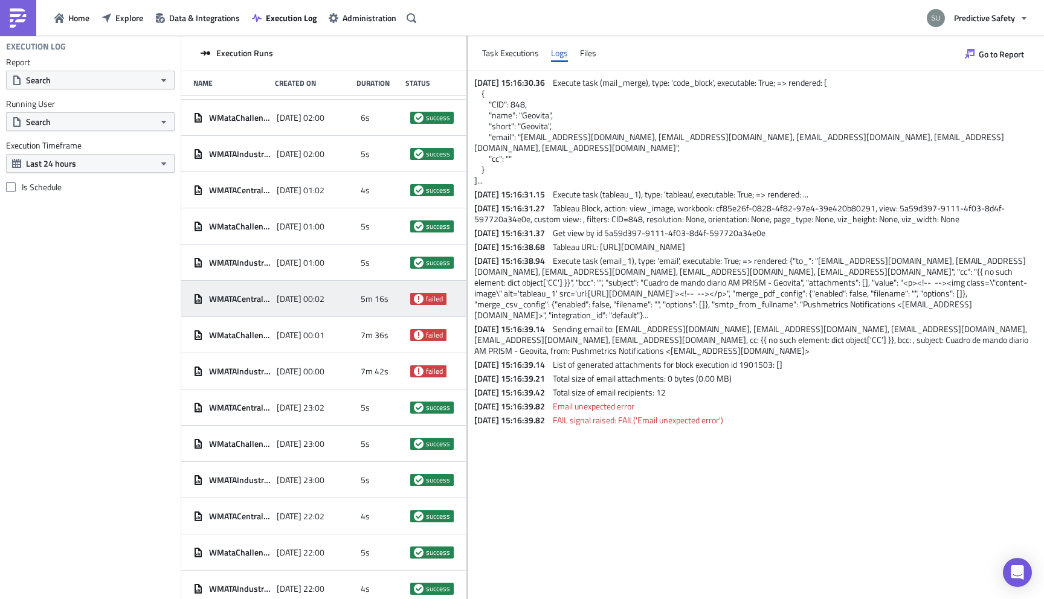
click at [338, 289] on div "2025-10-08 00:02" at bounding box center [315, 299] width 77 height 22
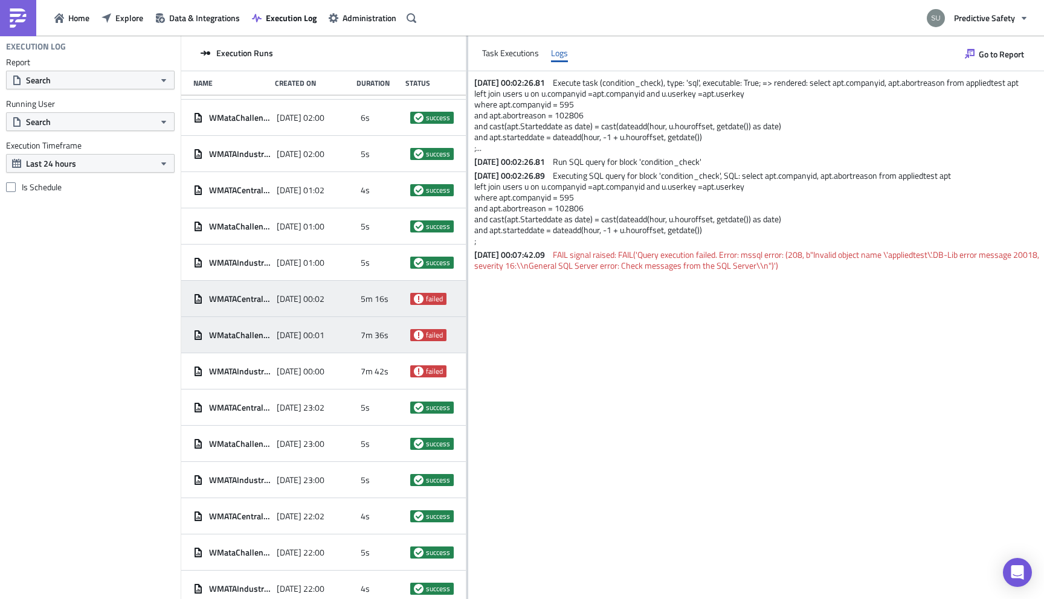
click at [317, 336] on span "2025-10-08 00:01" at bounding box center [301, 335] width 48 height 11
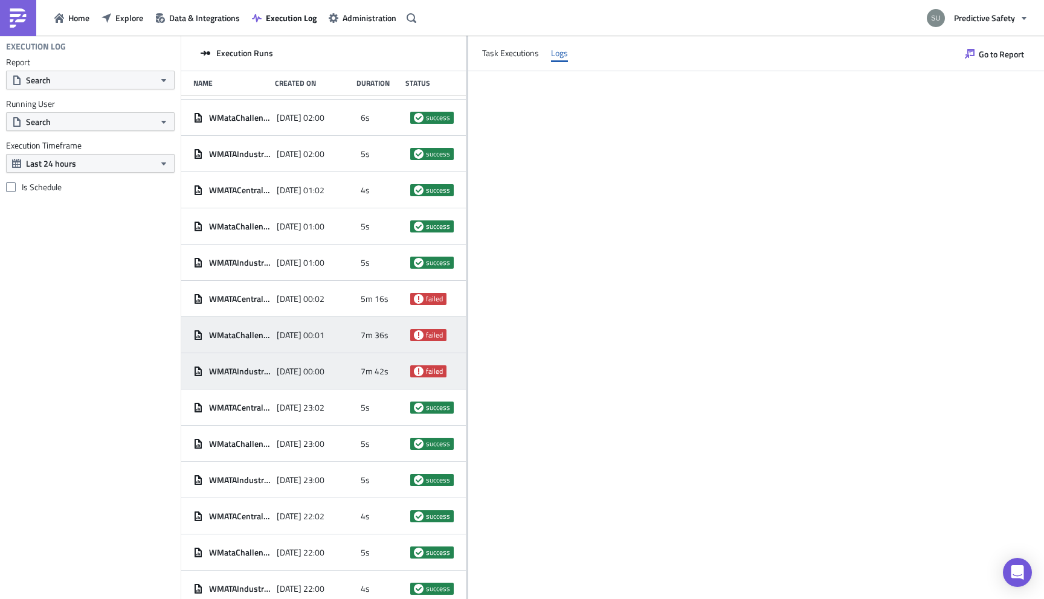
click at [330, 365] on div "2025-10-08 00:00" at bounding box center [315, 372] width 77 height 22
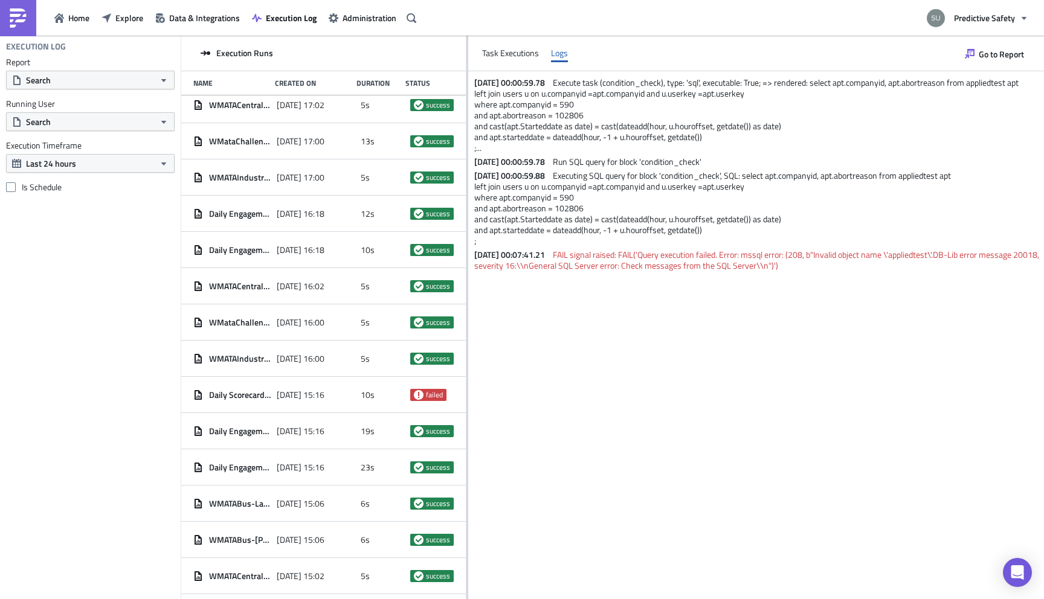
scroll to position [631, 0]
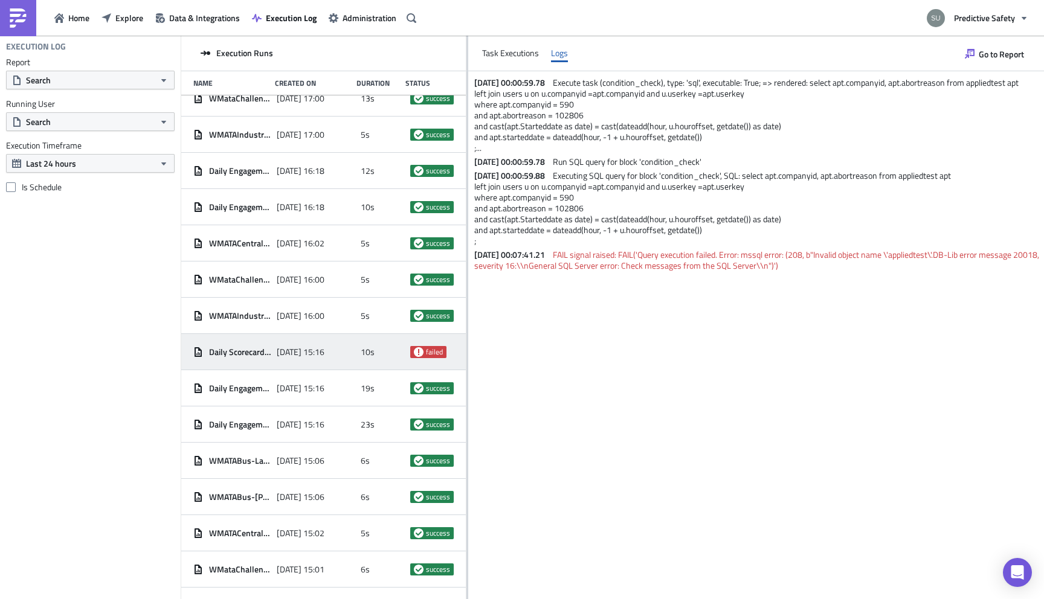
click at [329, 359] on div "2025-10-08 15:16" at bounding box center [315, 352] width 77 height 22
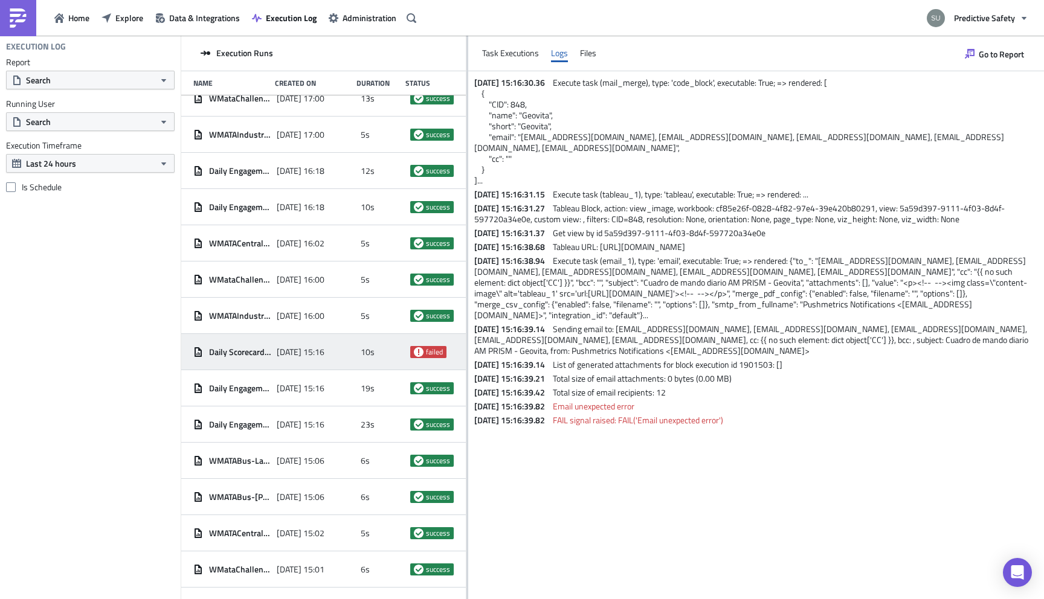
click at [540, 119] on span "Execute task (mail_merge), type: 'code_block', executable: True; => rendered: […" at bounding box center [739, 131] width 530 height 111
copy span "Geovita"
click at [113, 85] on button "Search" at bounding box center [90, 80] width 169 height 19
paste input "Geovita"
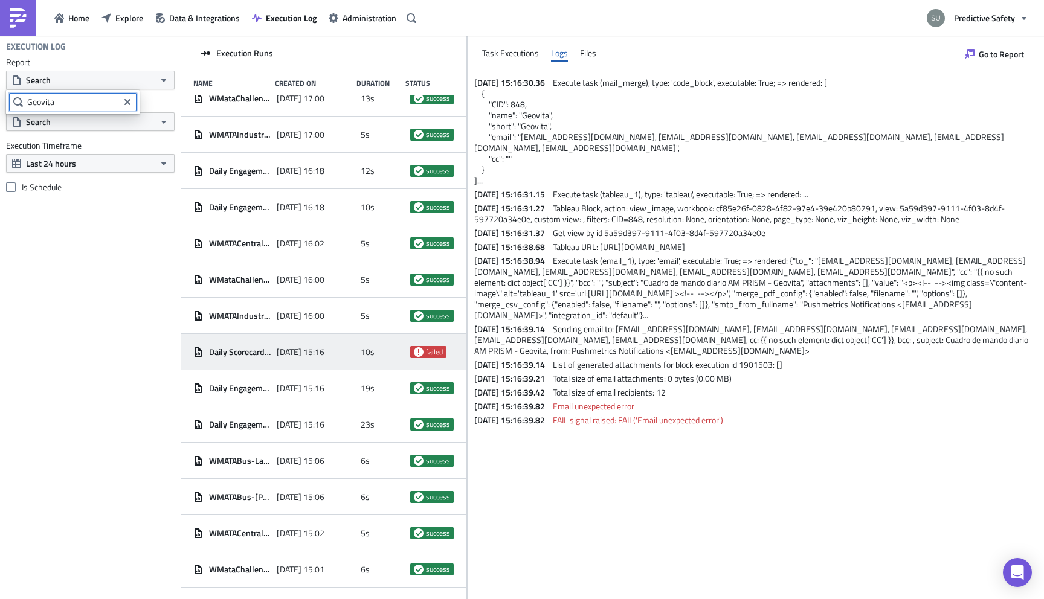
type input "Geovita"
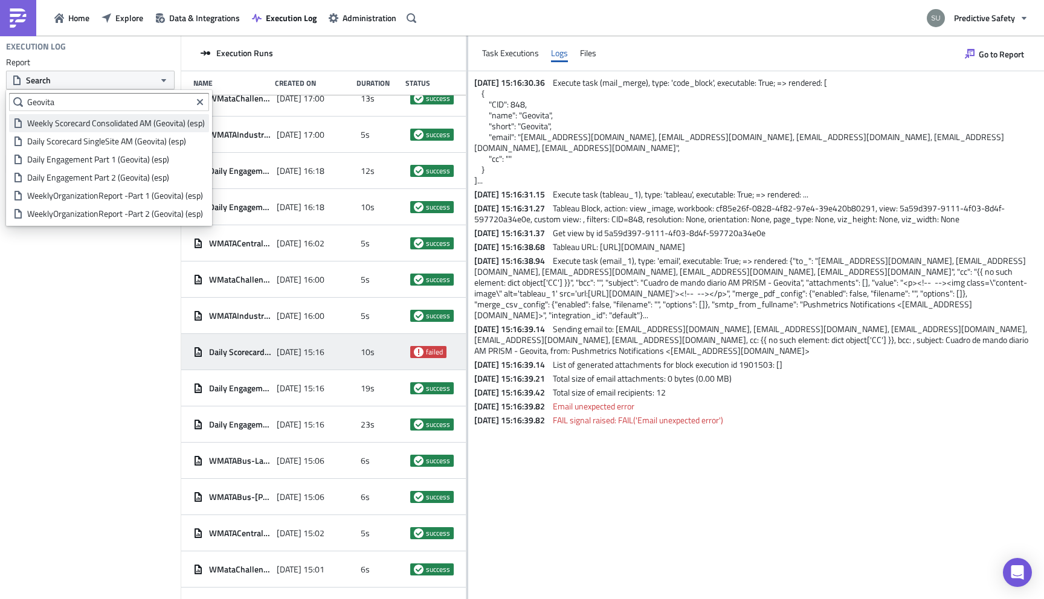
click at [152, 124] on div "Weekly Scorecard Consolidated AM (Geovita) (esp)" at bounding box center [116, 123] width 178 height 12
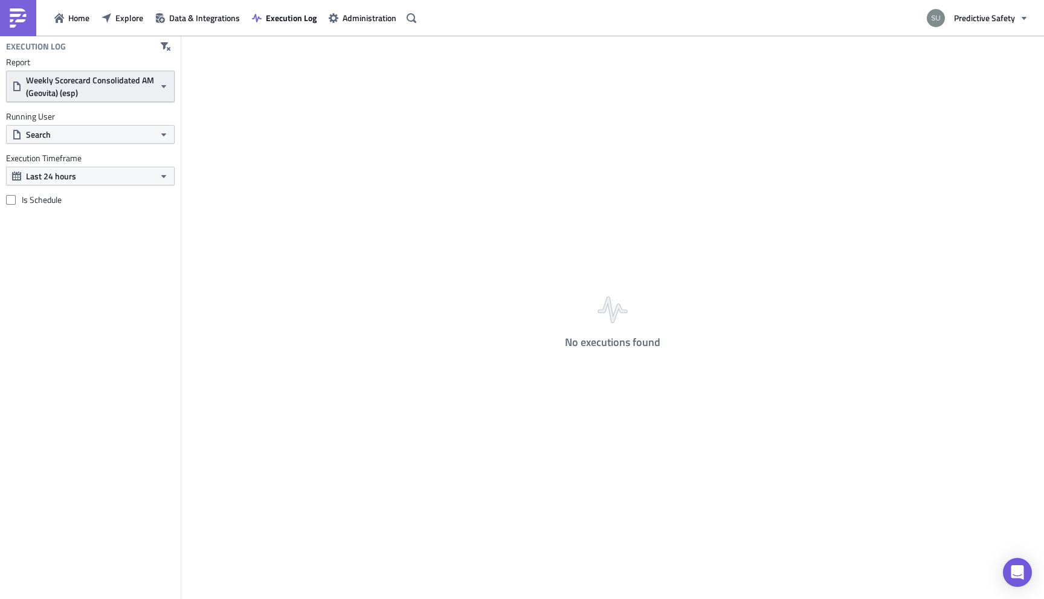
click at [145, 88] on span "Weekly Scorecard Consolidated AM (Geovita) (esp)" at bounding box center [90, 86] width 129 height 25
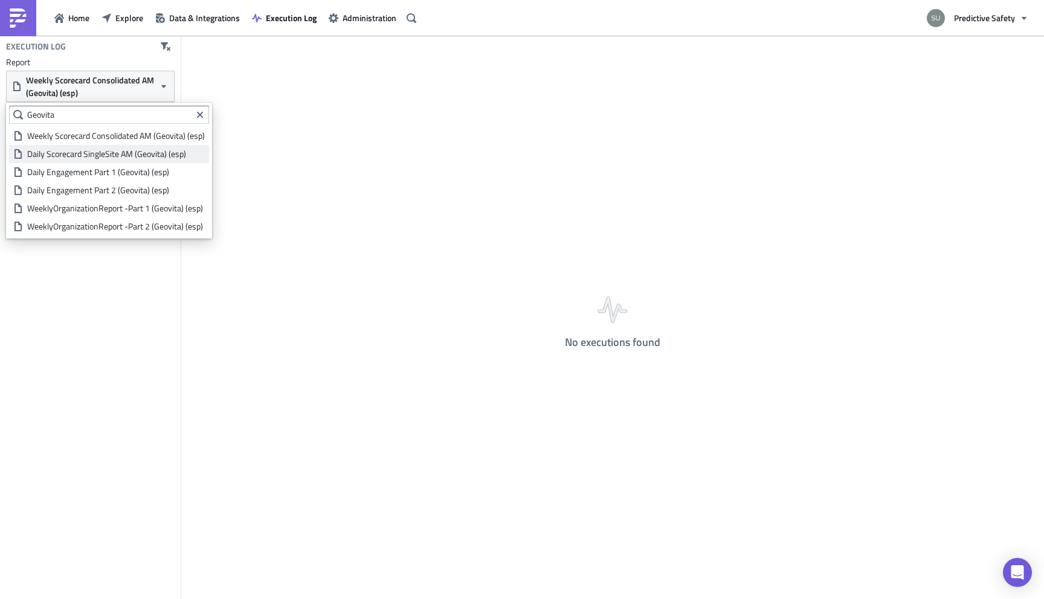
click at [150, 158] on div "Daily Scorecard SingleSite AM (Geovita) (esp)" at bounding box center [116, 154] width 178 height 12
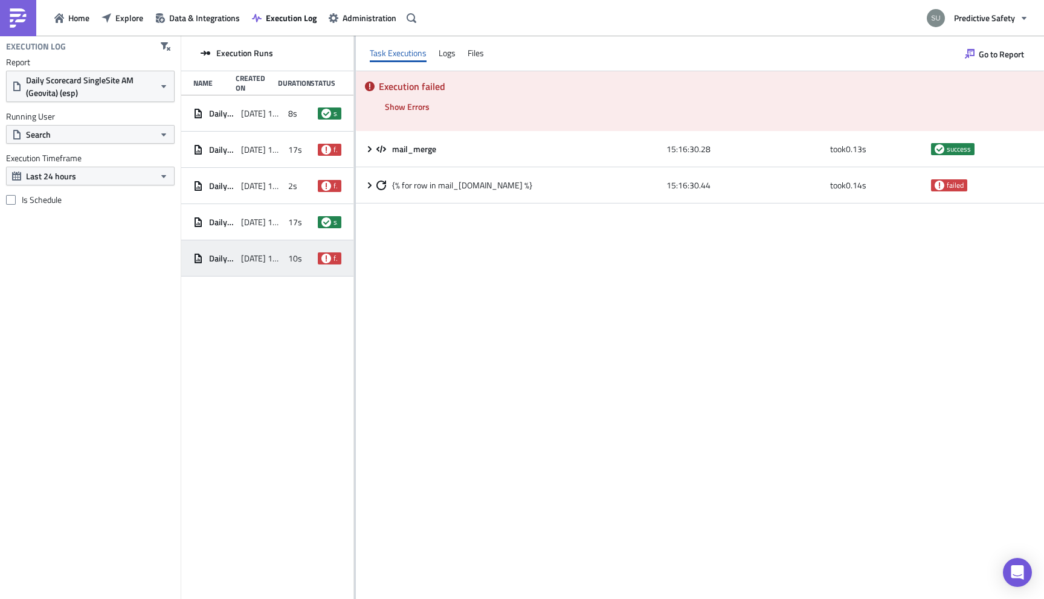
click at [297, 253] on span "10s" at bounding box center [295, 258] width 14 height 11
click at [416, 108] on span "Show Errors" at bounding box center [407, 106] width 45 height 13
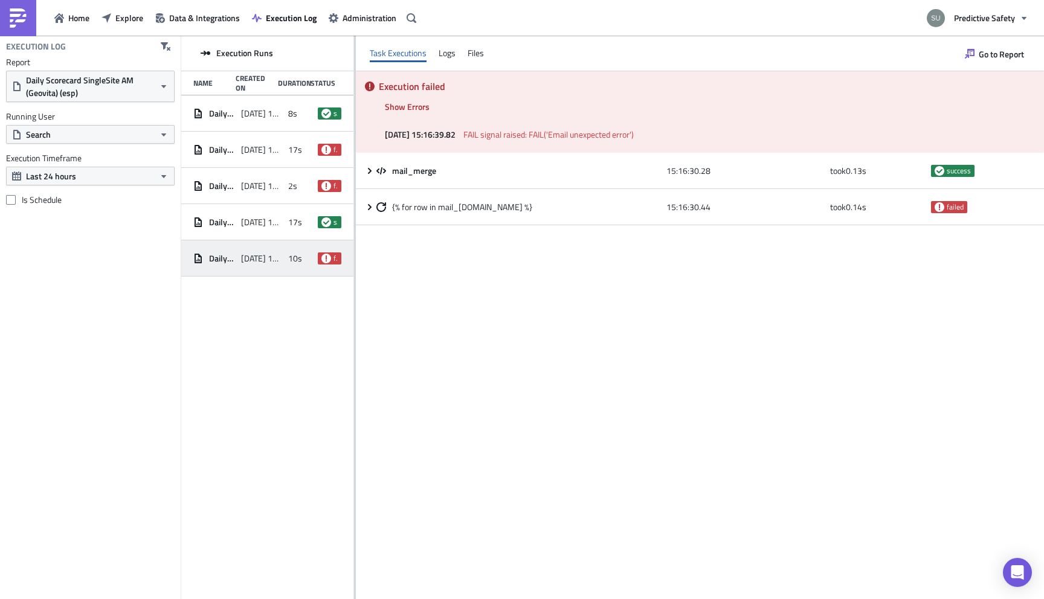
click at [442, 66] on div "Task Executions Logs Files" at bounding box center [700, 54] width 688 height 36
click at [468, 58] on div "Files" at bounding box center [476, 53] width 16 height 18
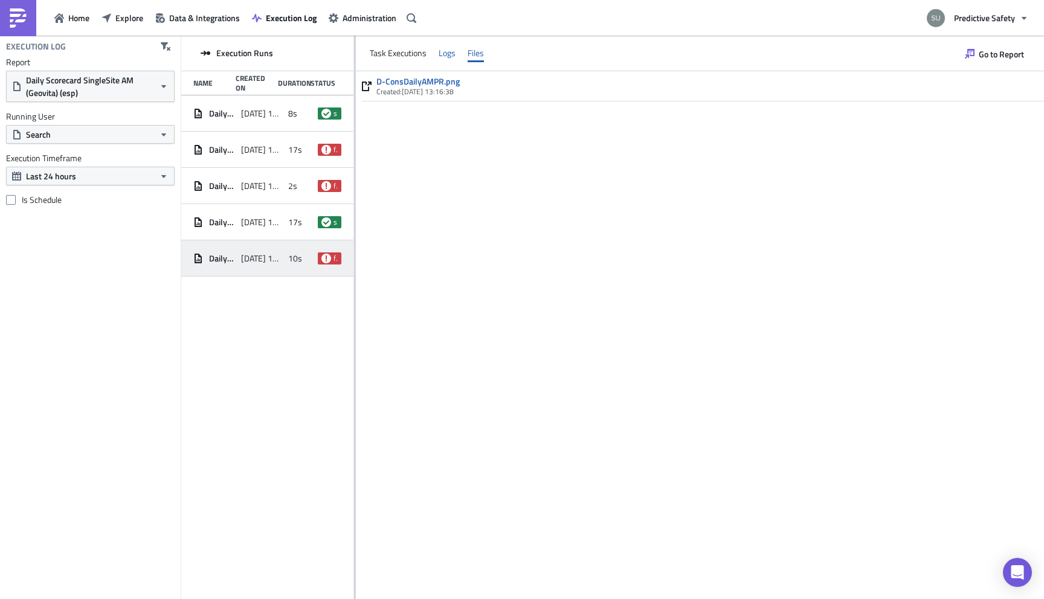
click at [441, 53] on div "Logs" at bounding box center [447, 53] width 17 height 18
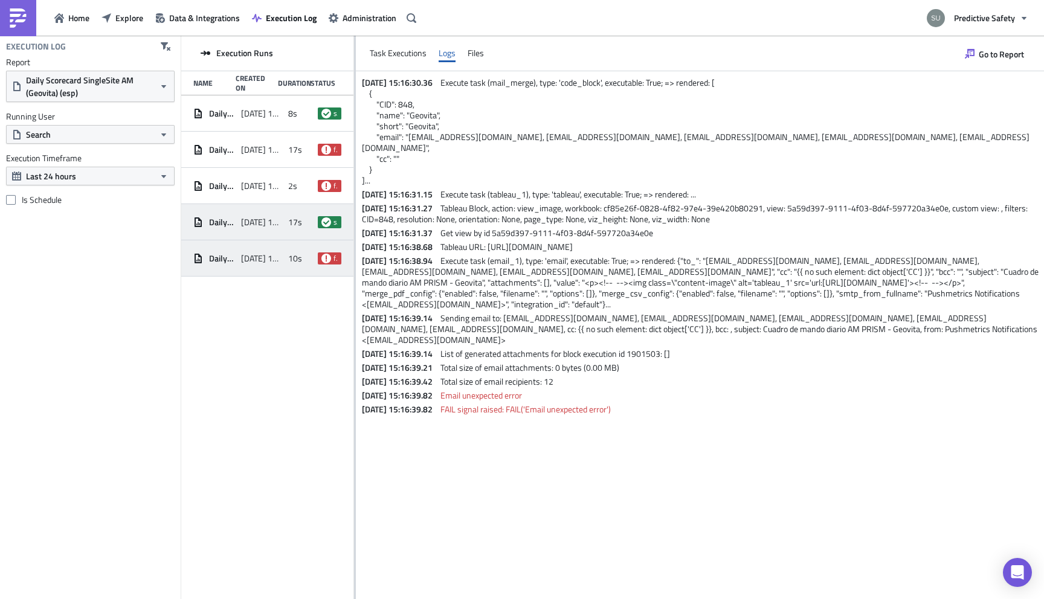
click at [277, 223] on span "2025-10-08 17:15" at bounding box center [262, 222] width 42 height 11
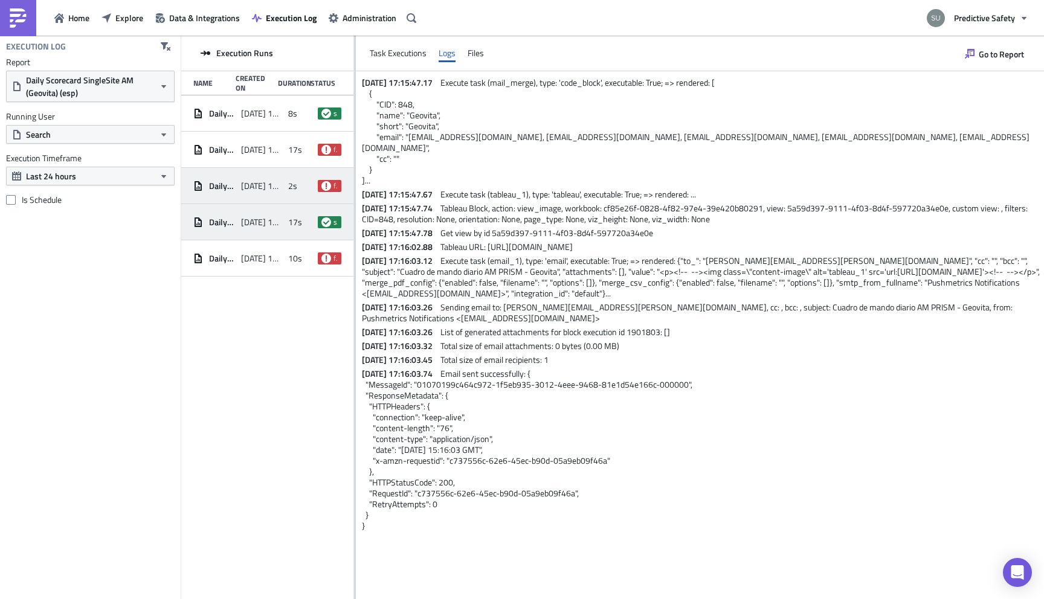
click at [291, 188] on span "2s" at bounding box center [292, 186] width 9 height 11
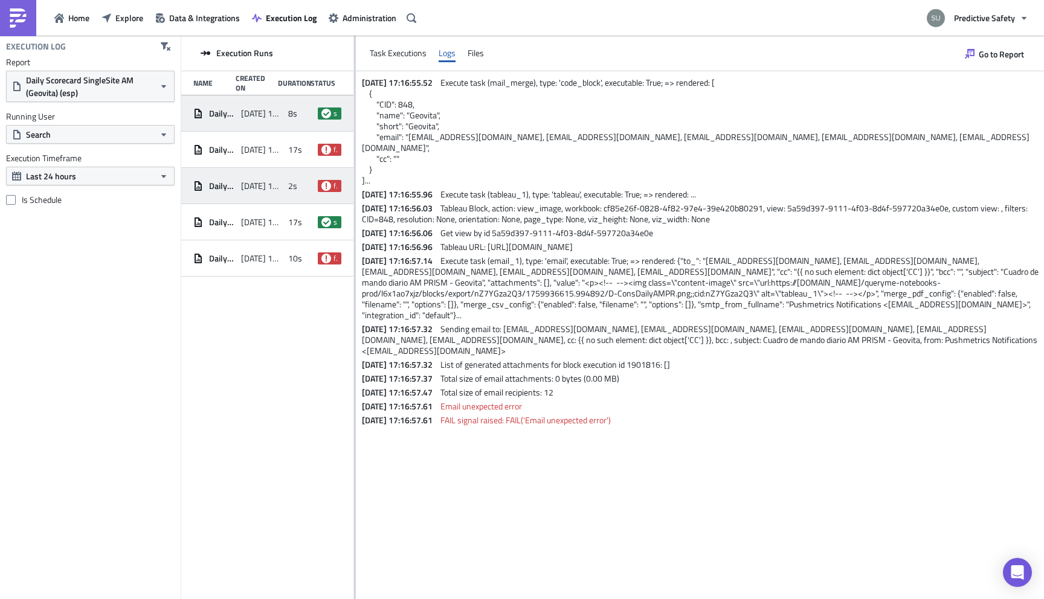
click at [254, 108] on span "2025-10-08 19:56" at bounding box center [262, 113] width 42 height 11
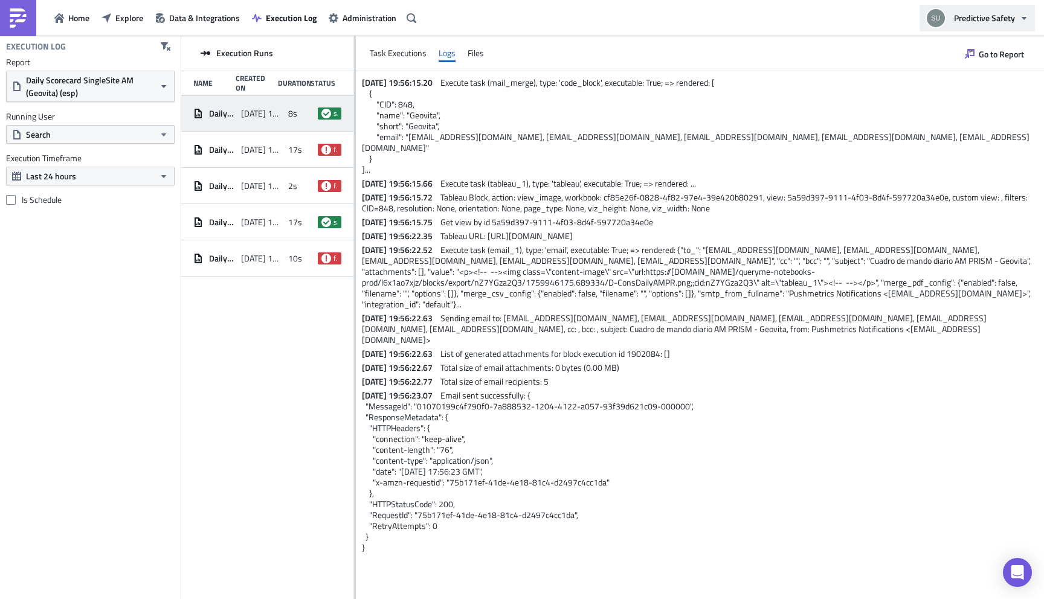
click at [1020, 20] on icon "button" at bounding box center [1024, 18] width 10 height 10
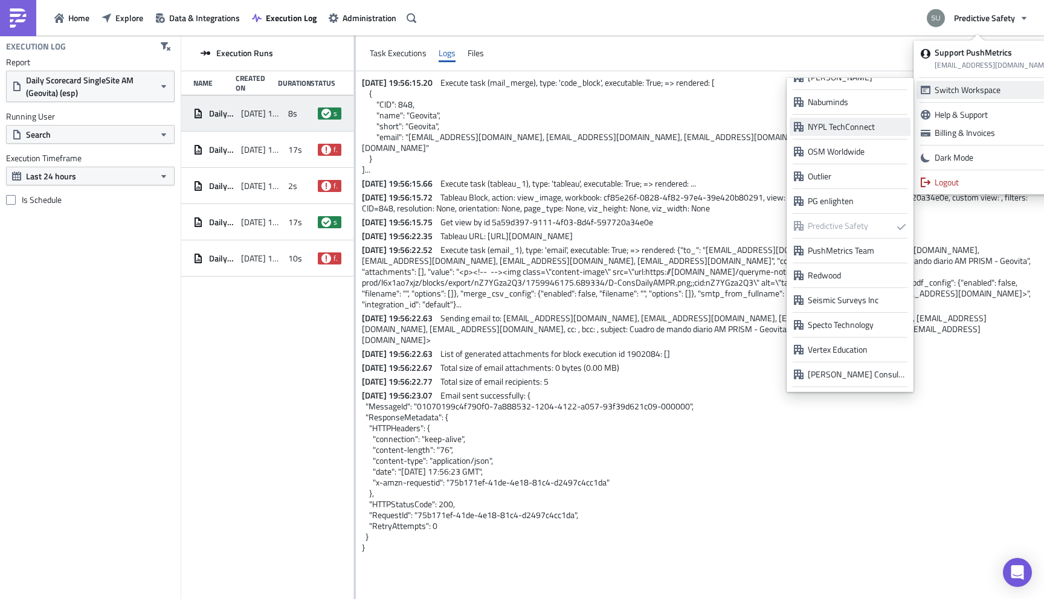
scroll to position [943, 0]
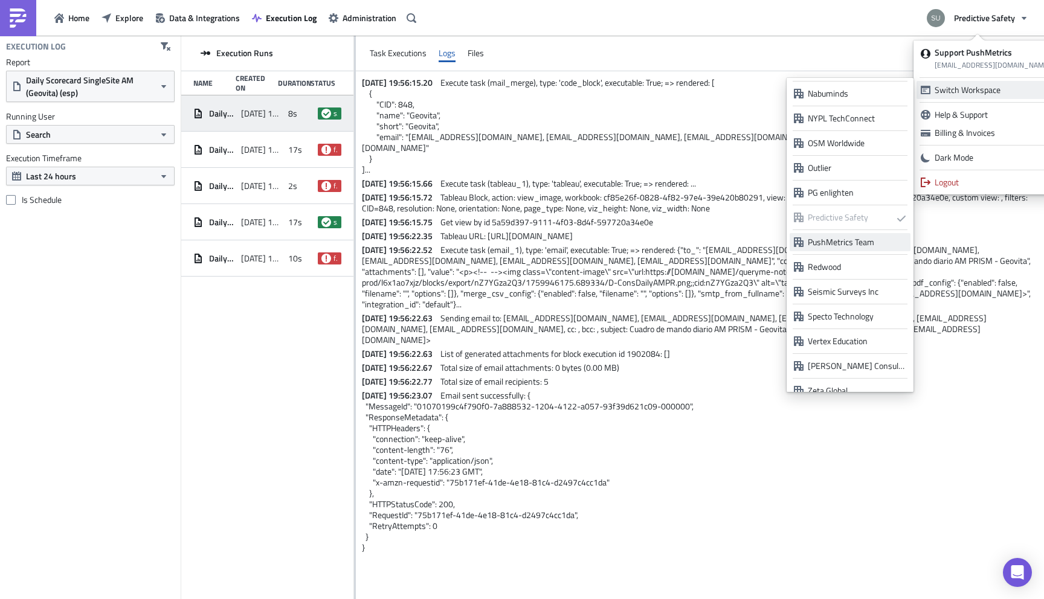
click at [839, 239] on div "PushMetrics Team" at bounding box center [857, 242] width 98 height 12
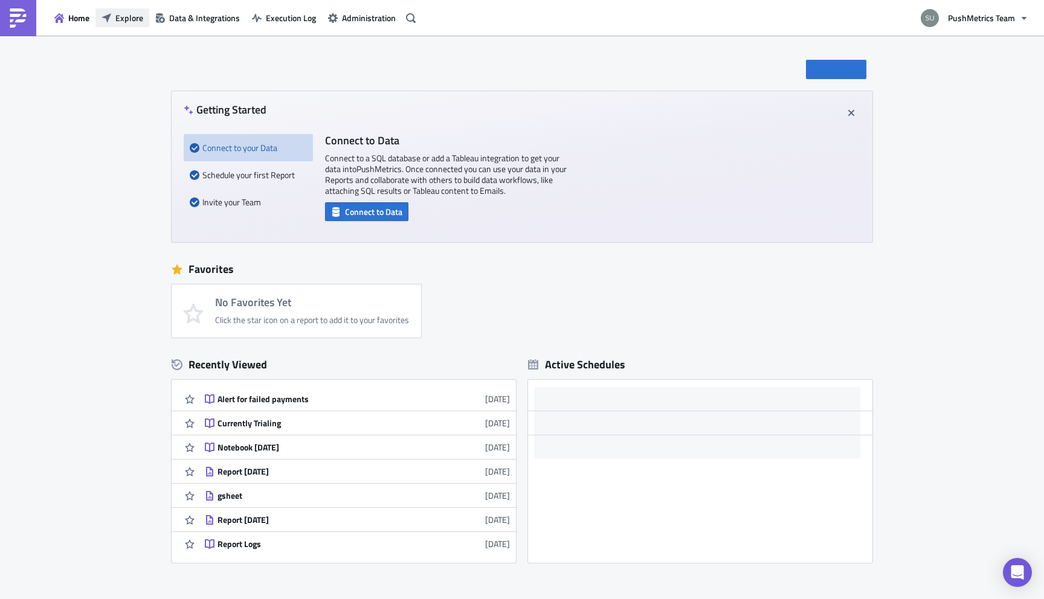
click at [121, 14] on span "Explore" at bounding box center [129, 17] width 28 height 13
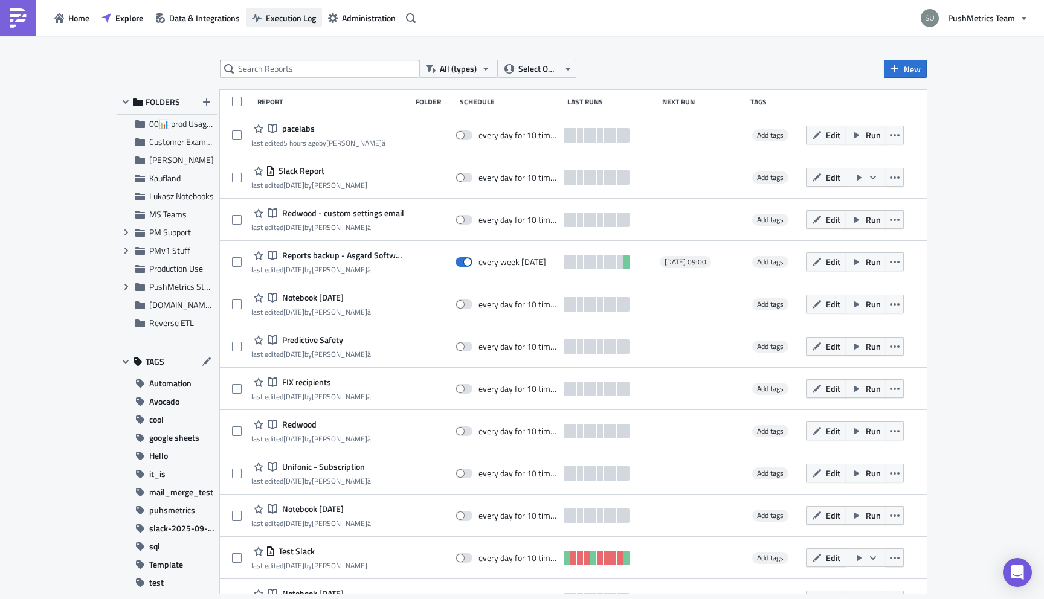
click at [279, 18] on span "Execution Log" at bounding box center [291, 17] width 50 height 13
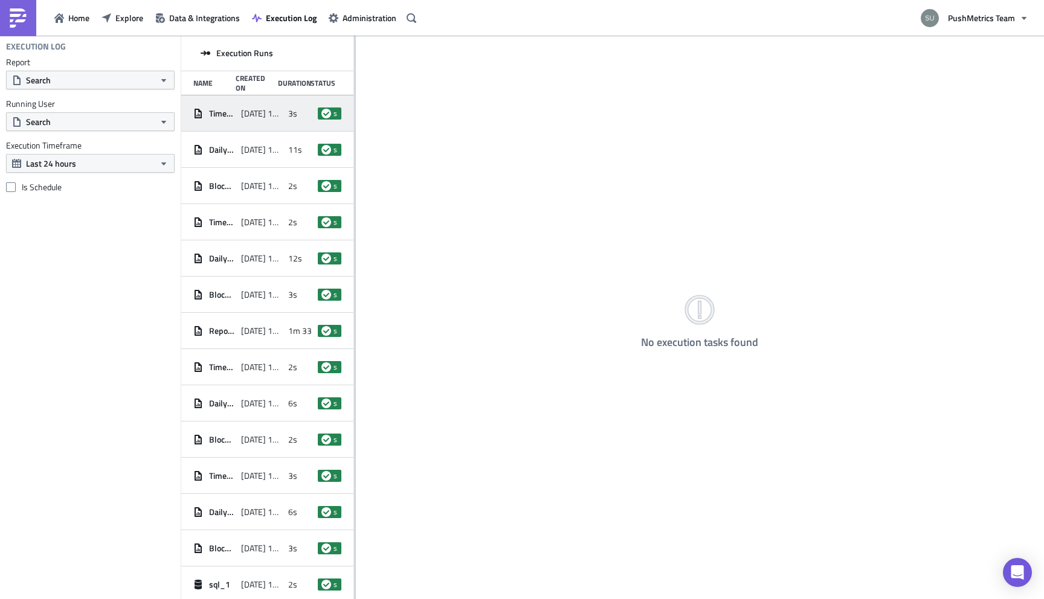
click at [276, 118] on span "[DATE] 19:01" at bounding box center [262, 113] width 42 height 11
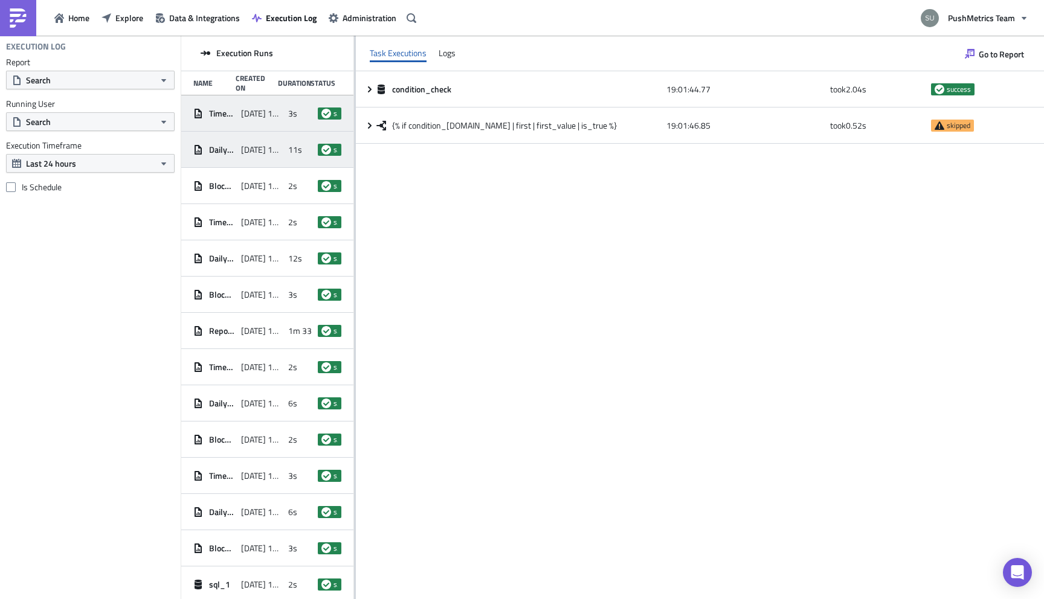
click at [301, 141] on div "11s" at bounding box center [300, 150] width 24 height 22
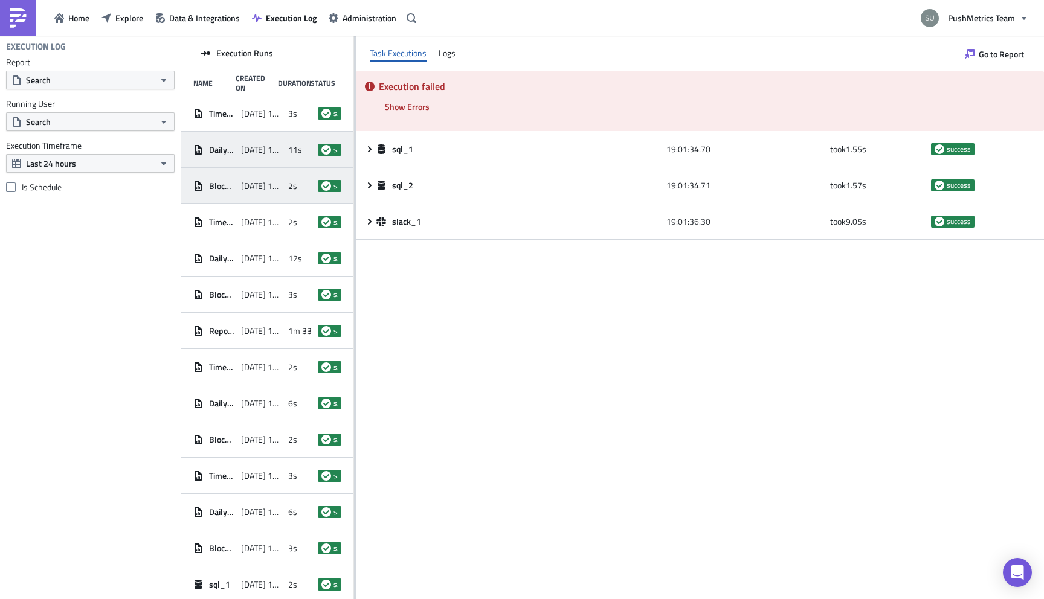
click at [292, 184] on span "2s" at bounding box center [292, 186] width 9 height 11
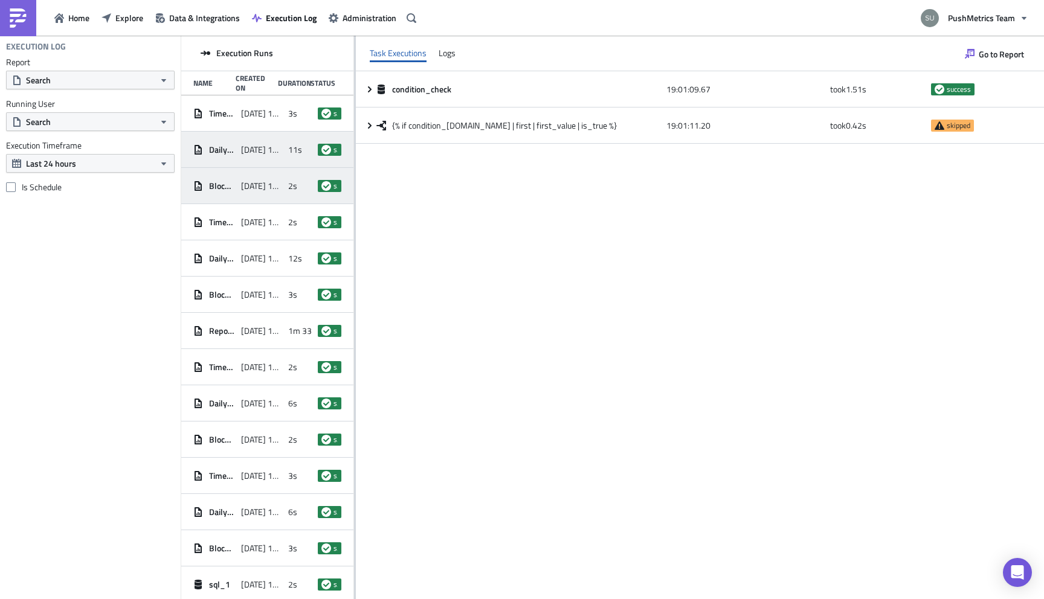
click at [292, 154] on span "11s" at bounding box center [295, 149] width 14 height 11
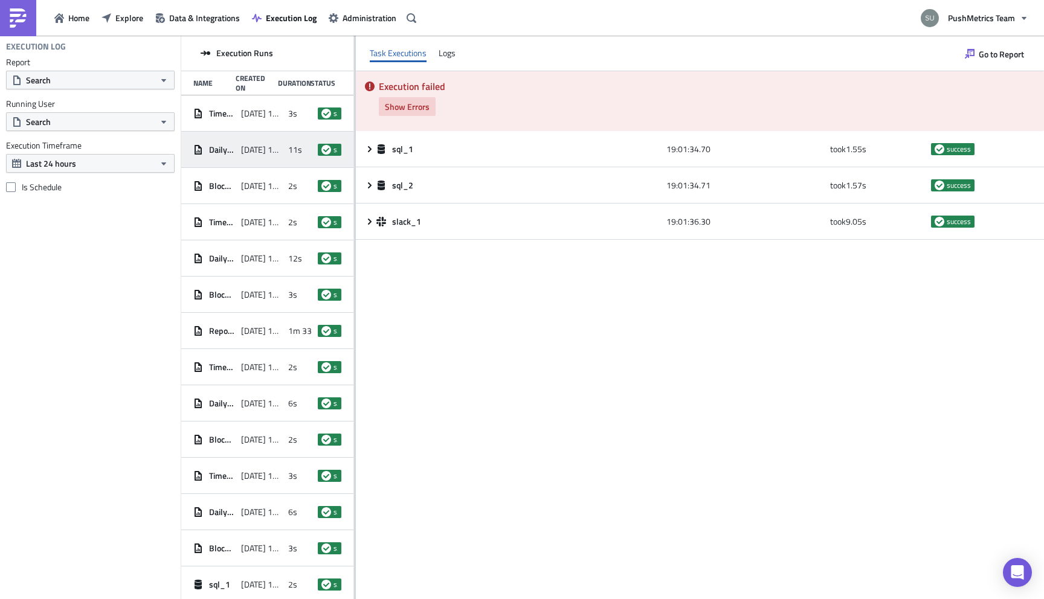
click at [407, 109] on span "Show Errors" at bounding box center [407, 106] width 45 height 13
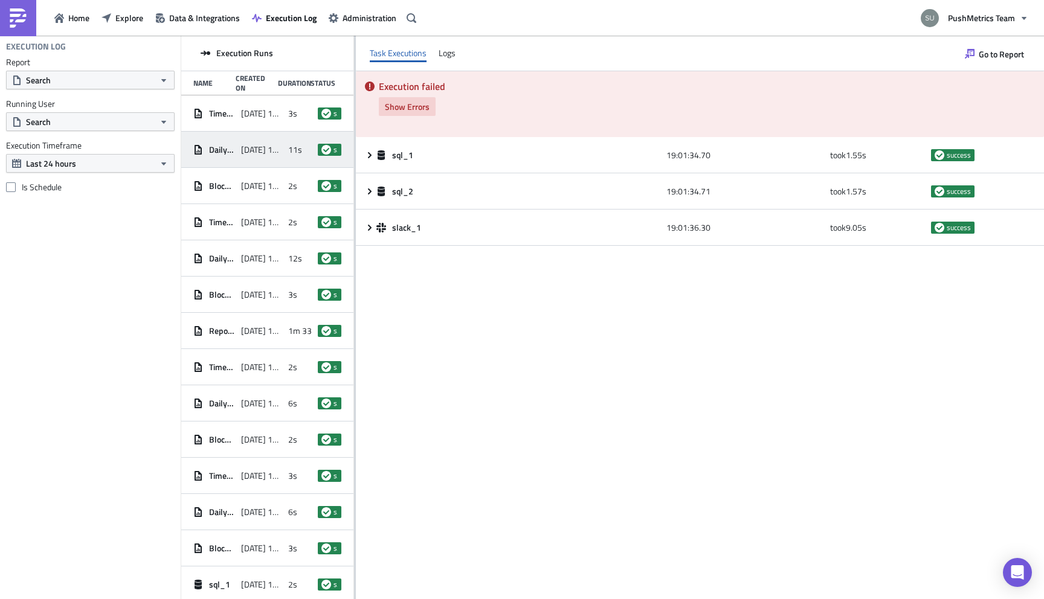
click at [418, 101] on span "Show Errors" at bounding box center [407, 106] width 45 height 13
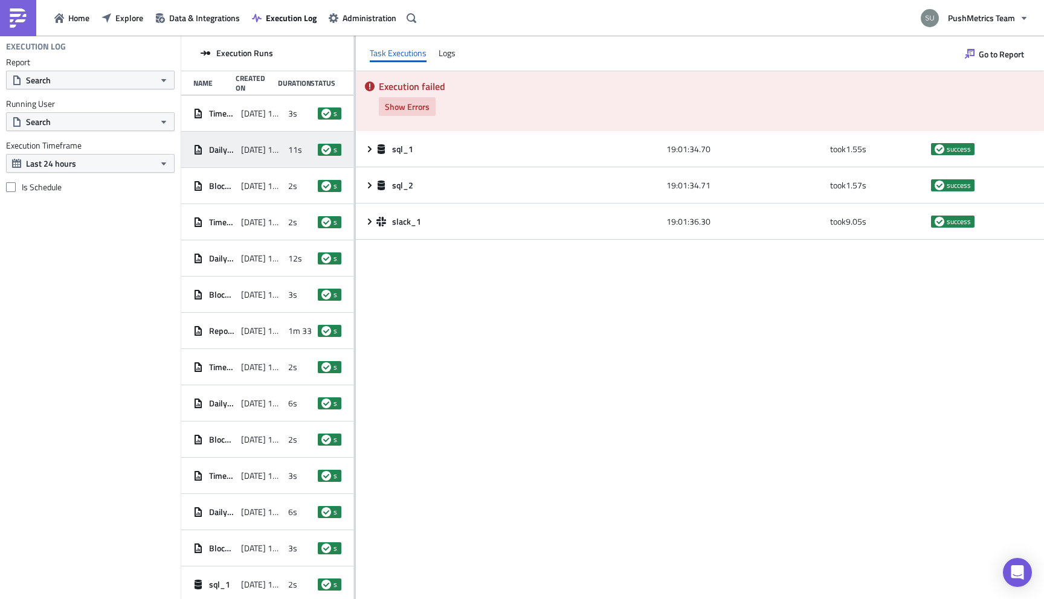
click at [418, 101] on span "Show Errors" at bounding box center [407, 106] width 45 height 13
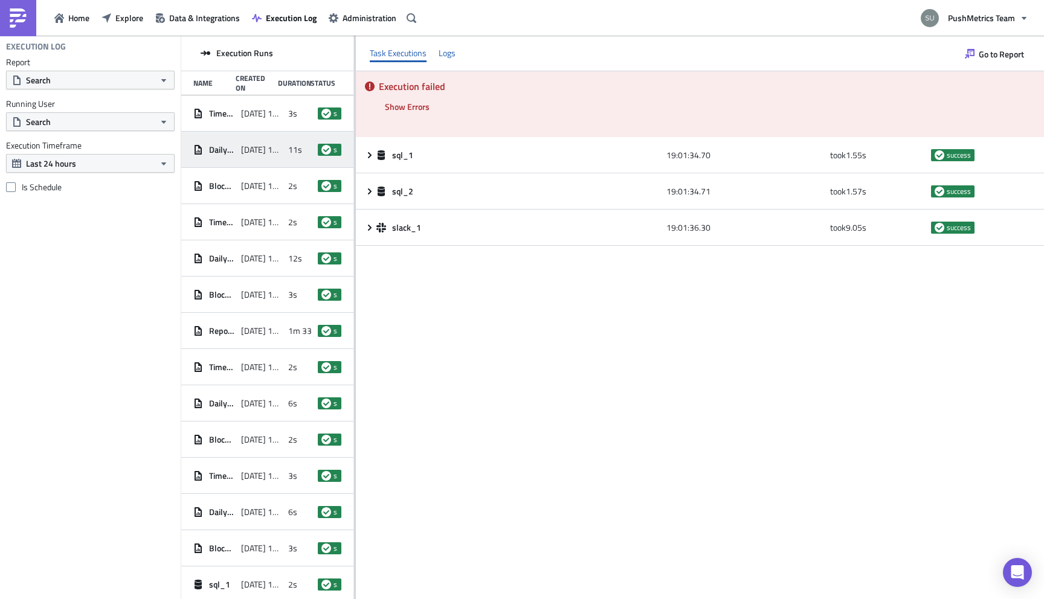
click at [440, 47] on div "Logs" at bounding box center [447, 53] width 17 height 18
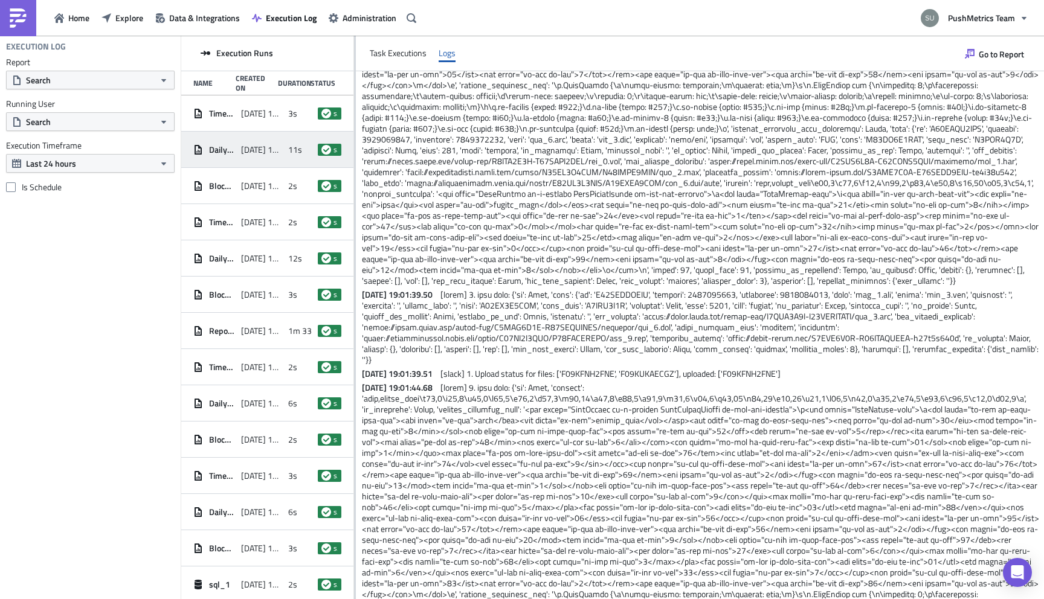
scroll to position [1087, 0]
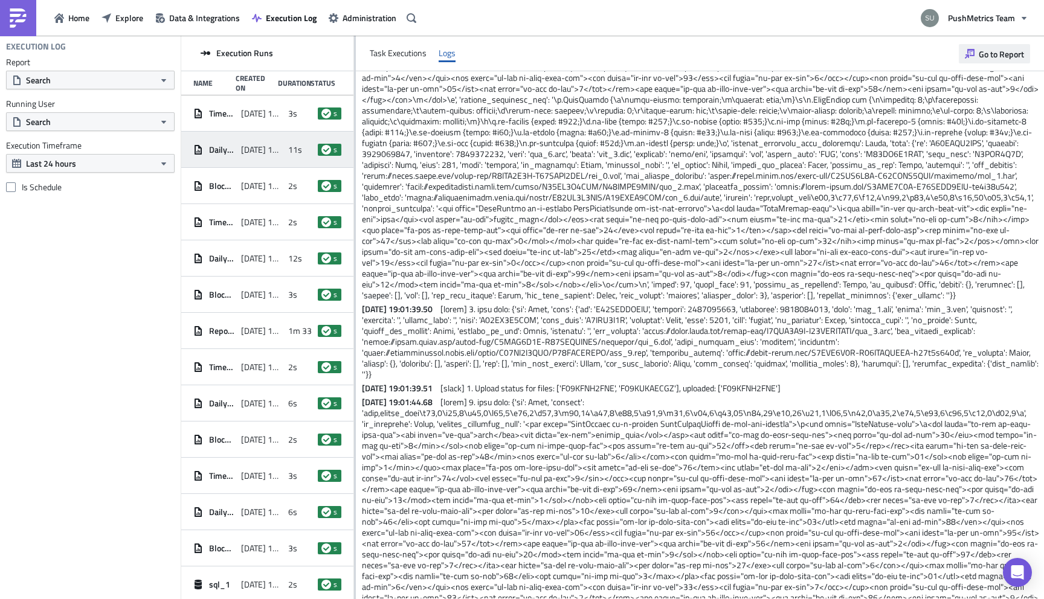
click at [999, 56] on span "Go to Report" at bounding box center [1001, 54] width 45 height 13
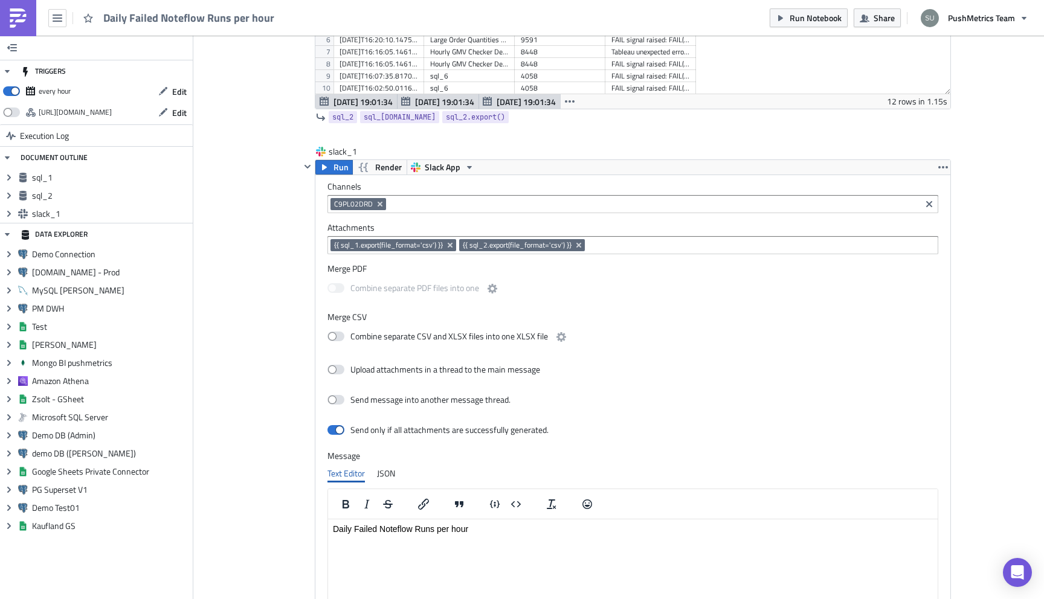
scroll to position [605, 0]
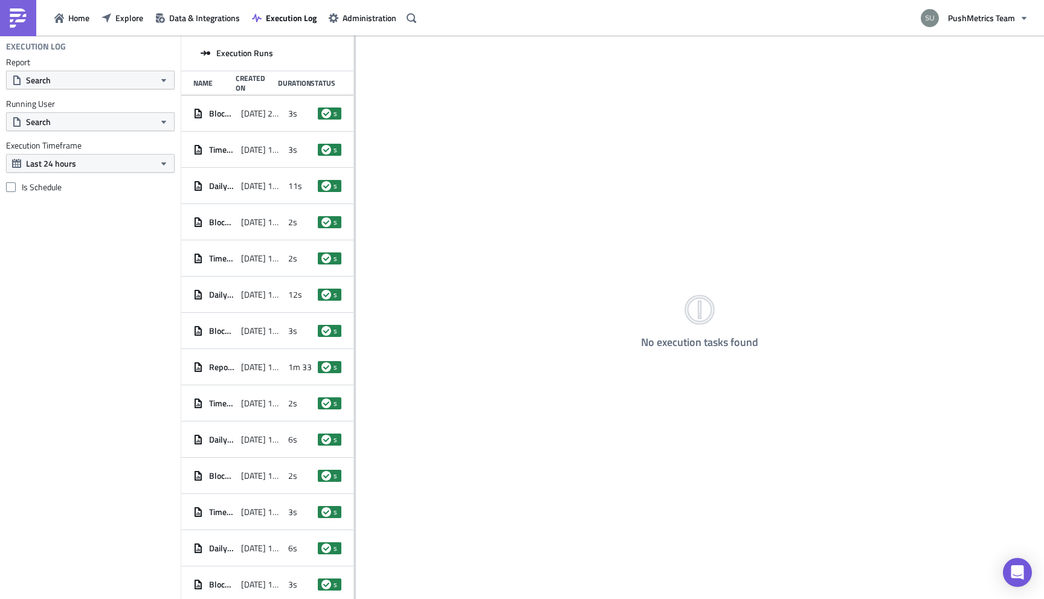
click at [288, 29] on div "Home Explore Data & Integrations Execution Log Administration" at bounding box center [210, 18] width 420 height 36
click at [285, 16] on span "Execution Log" at bounding box center [291, 17] width 51 height 13
drag, startPoint x: 355, startPoint y: 129, endPoint x: 501, endPoint y: 211, distance: 168.0
click at [356, 207] on div at bounding box center [355, 318] width 2 height 565
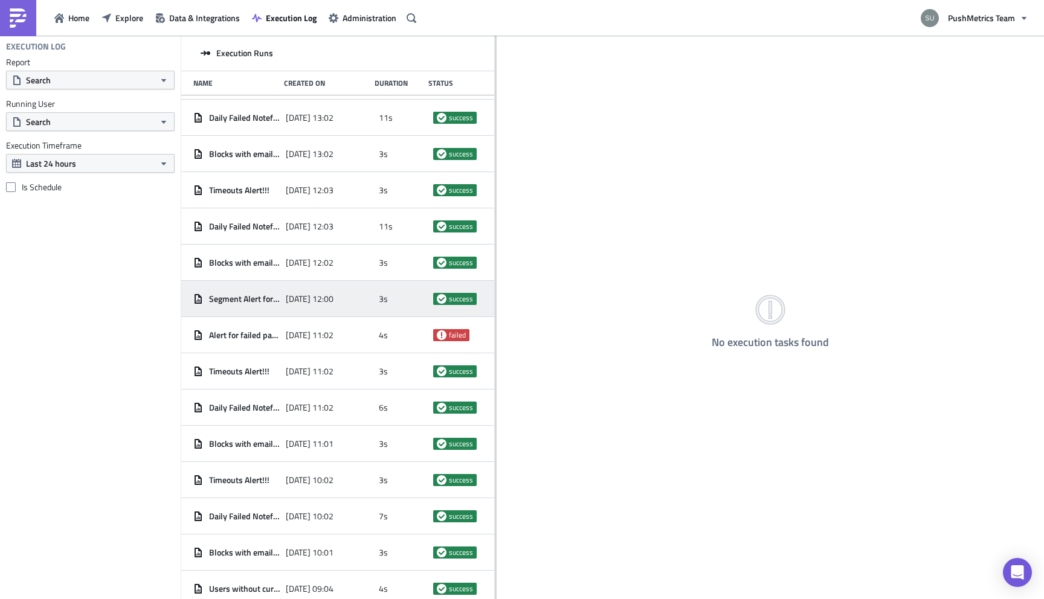
scroll to position [880, 0]
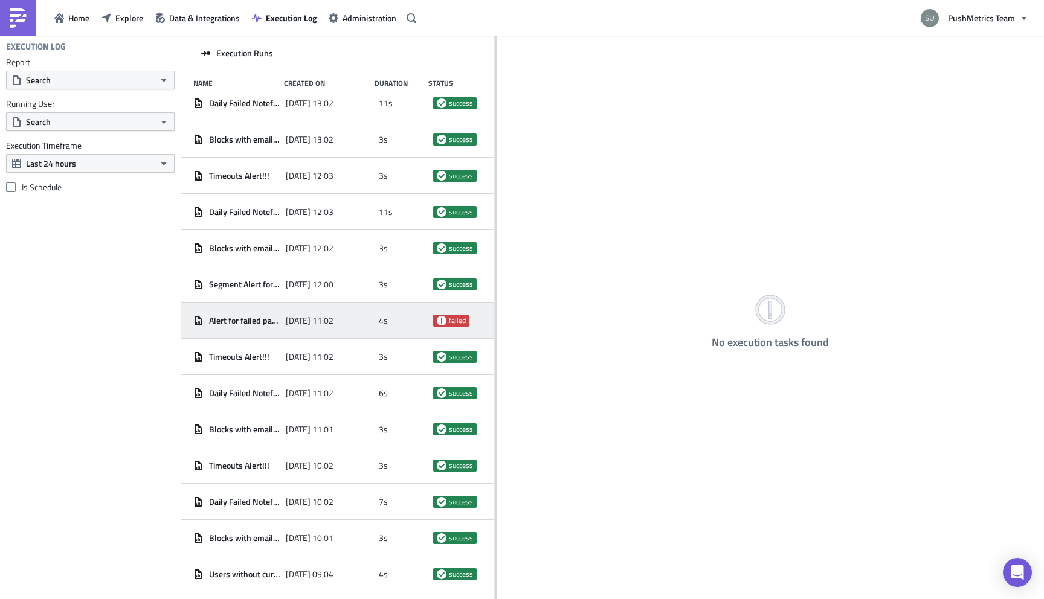
click at [362, 325] on div "[DATE] 11:02" at bounding box center [329, 321] width 86 height 22
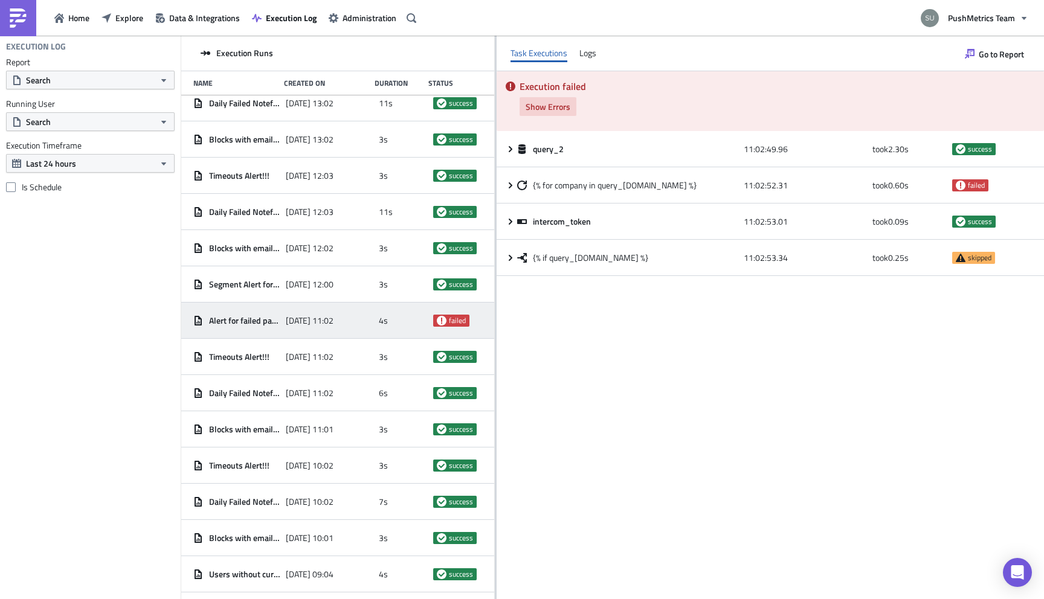
click at [560, 106] on span "Show Errors" at bounding box center [548, 106] width 45 height 13
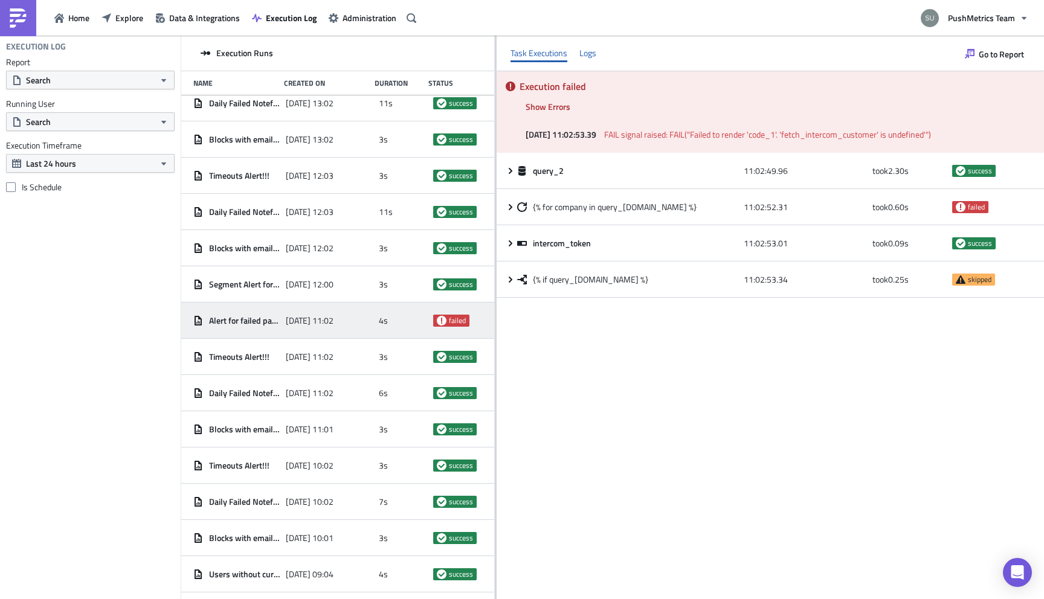
click at [590, 54] on div "Logs" at bounding box center [587, 53] width 17 height 18
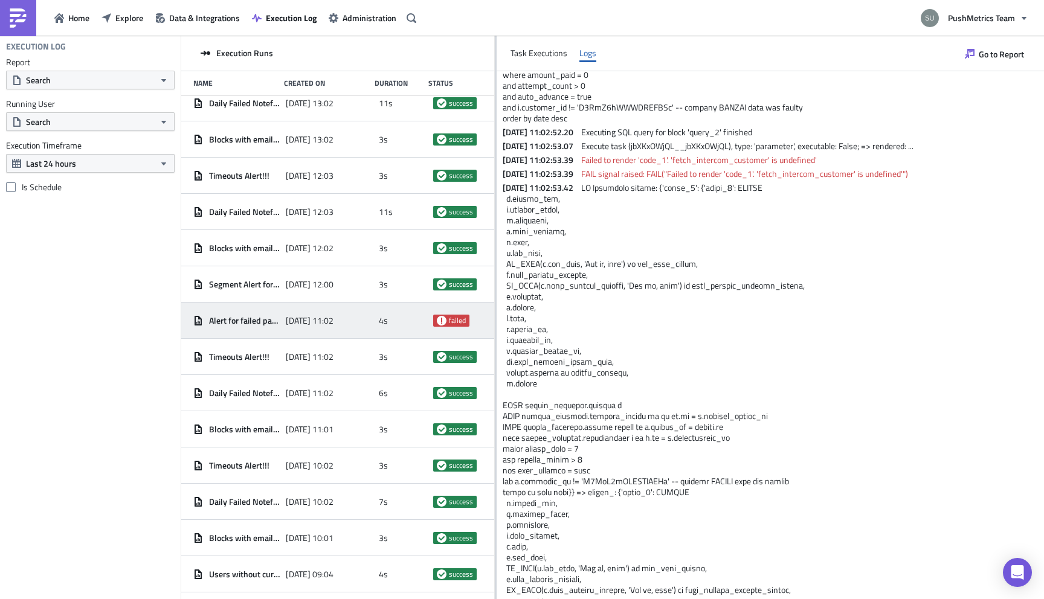
scroll to position [584, 0]
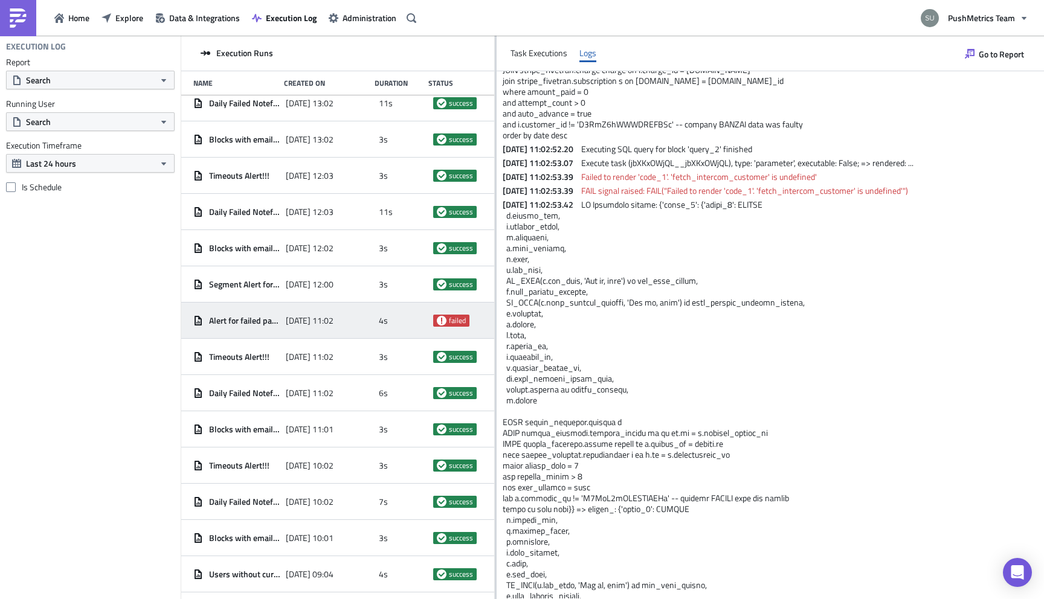
click at [734, 176] on span "Failed to render 'code_1'. 'fetch_intercom_customer' is undefined'" at bounding box center [699, 176] width 236 height 13
copy span "fetch_intercom_customer"
click at [998, 45] on button "Go to Report" at bounding box center [994, 53] width 71 height 19
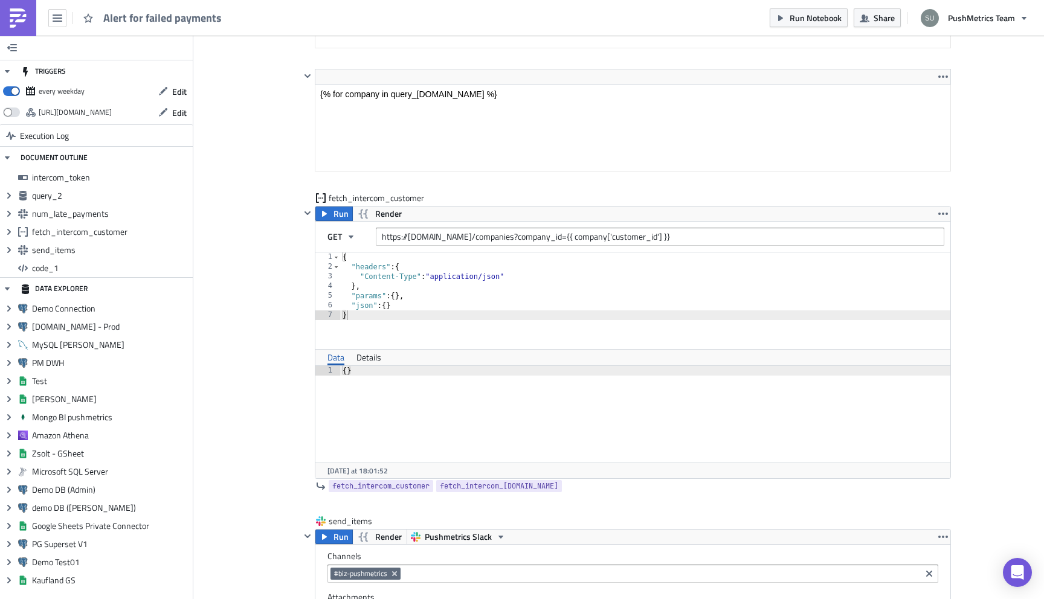
scroll to position [1599, 0]
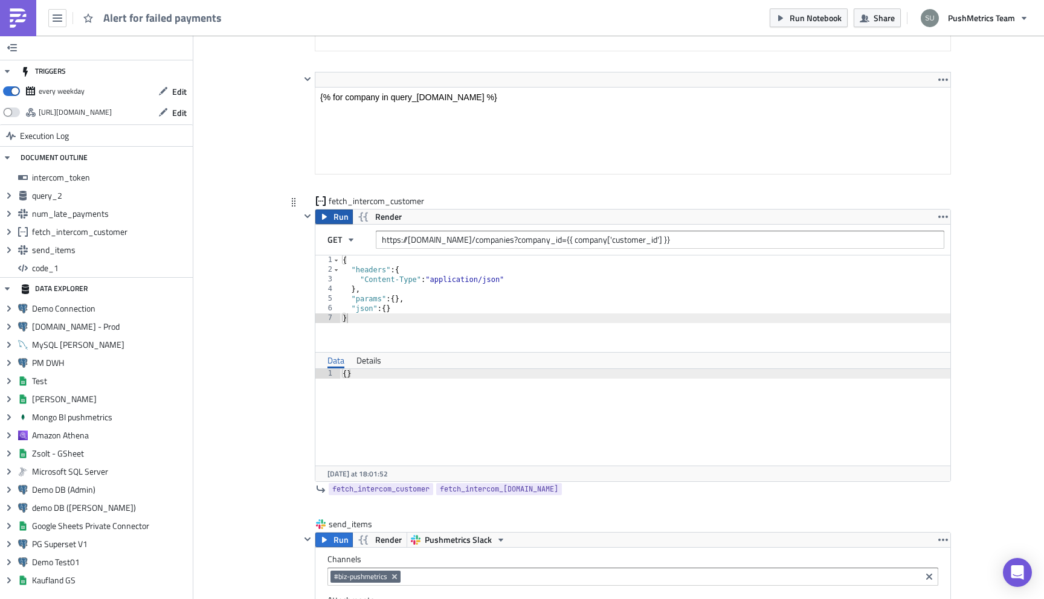
click at [340, 216] on span "Run" at bounding box center [340, 217] width 15 height 14
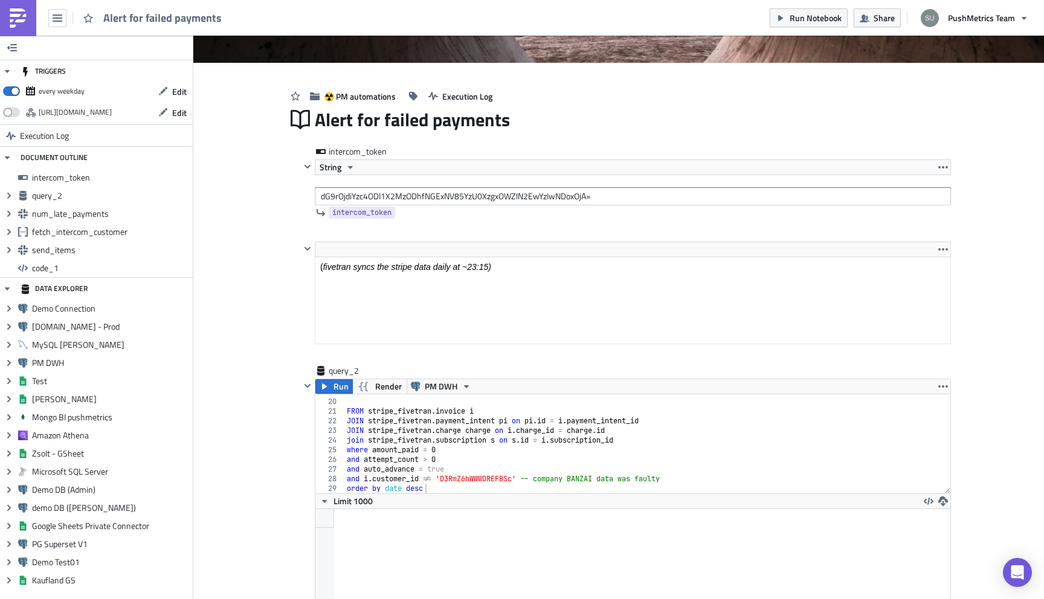
scroll to position [250, 0]
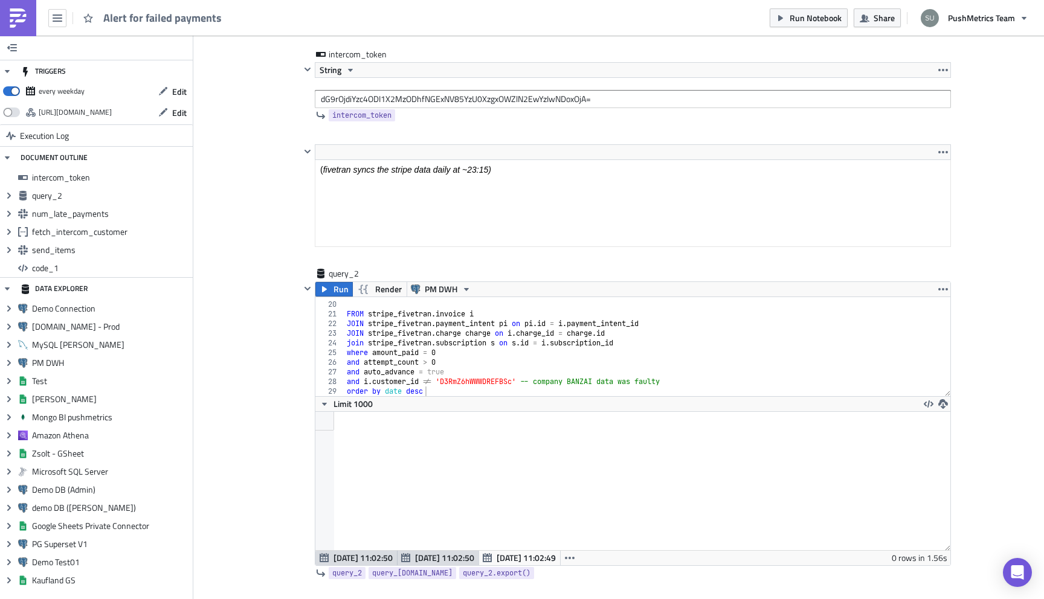
click at [22, 21] on img at bounding box center [17, 17] width 19 height 19
